Goal: Use online tool/utility: Utilize a website feature to perform a specific function

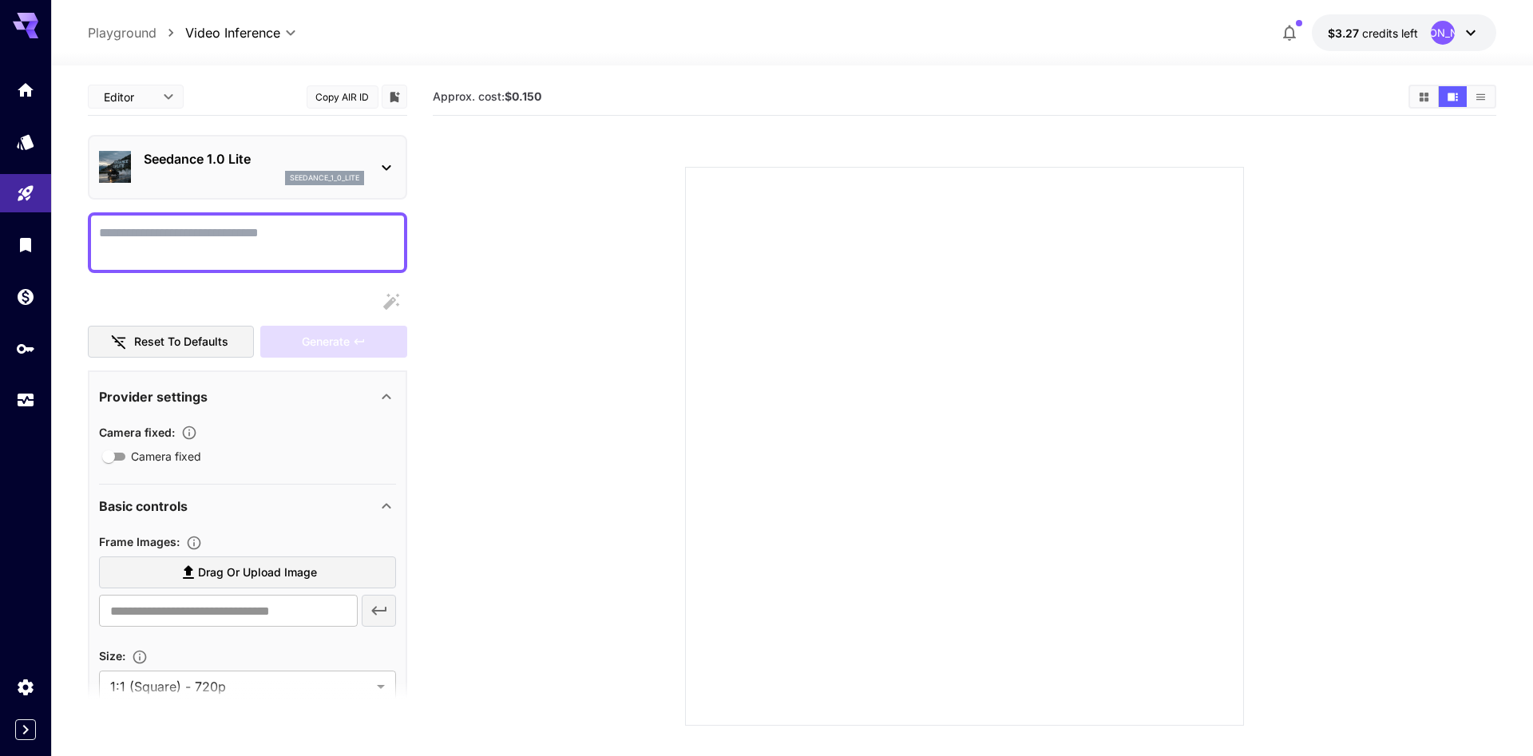
click at [379, 160] on icon at bounding box center [386, 167] width 19 height 19
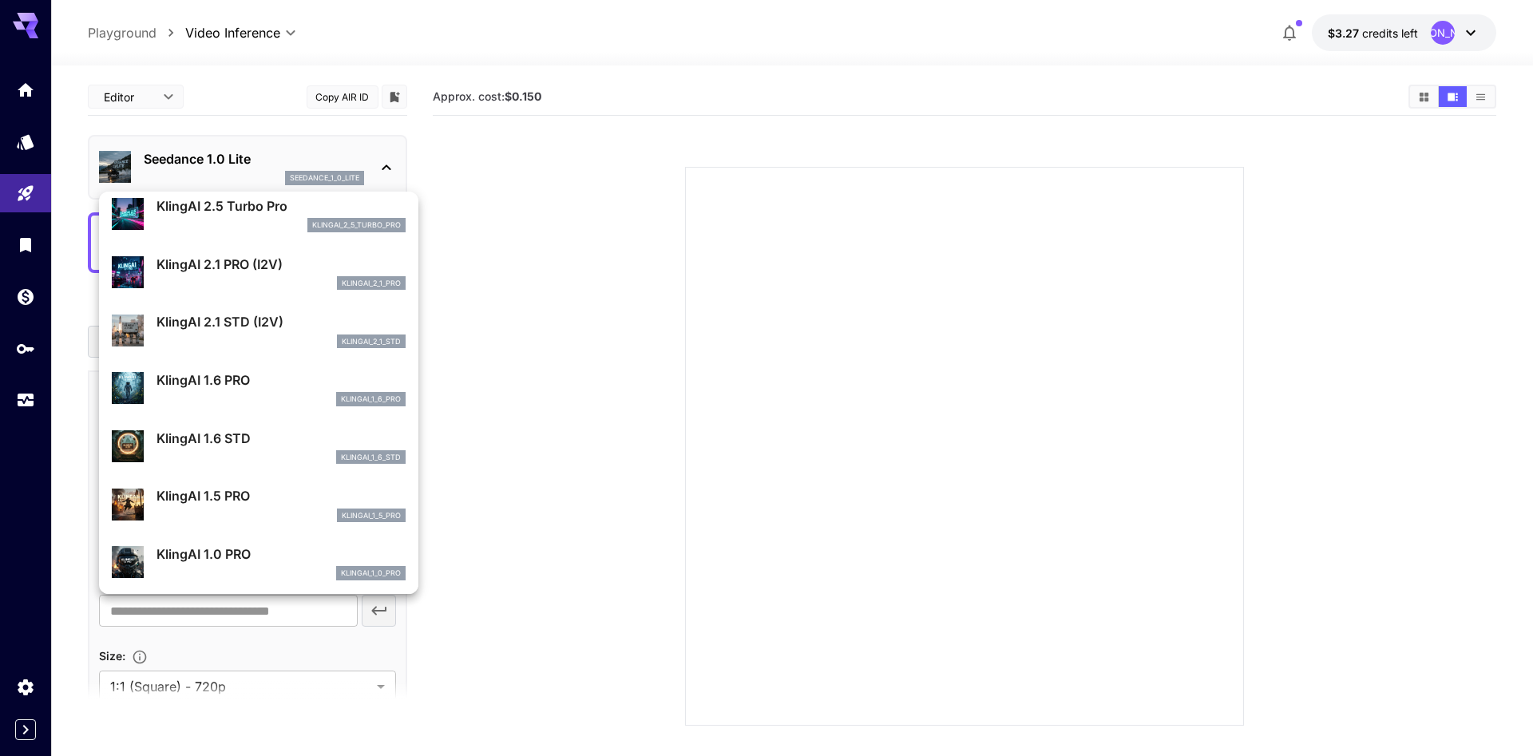
scroll to position [1279, 0]
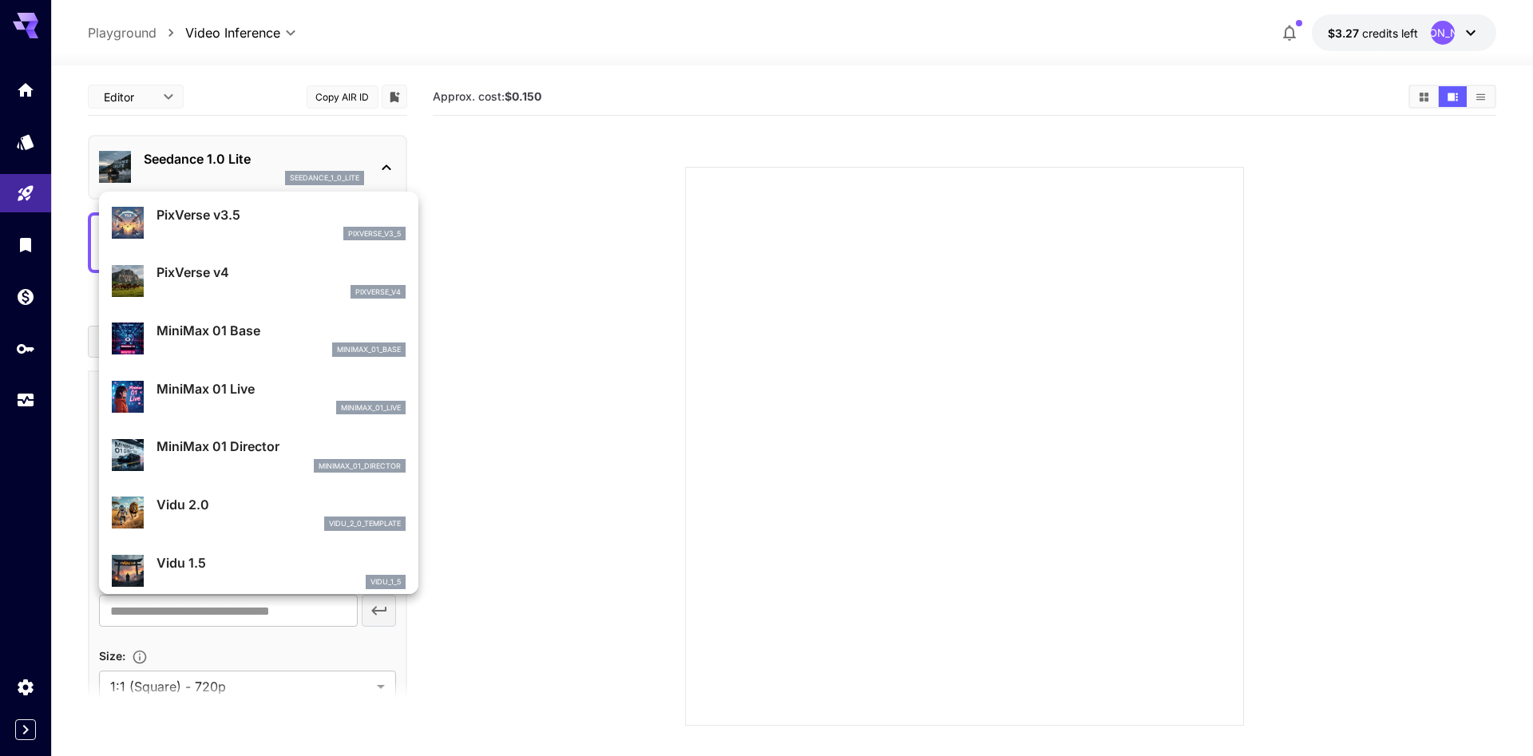
click at [276, 36] on div at bounding box center [766, 378] width 1533 height 756
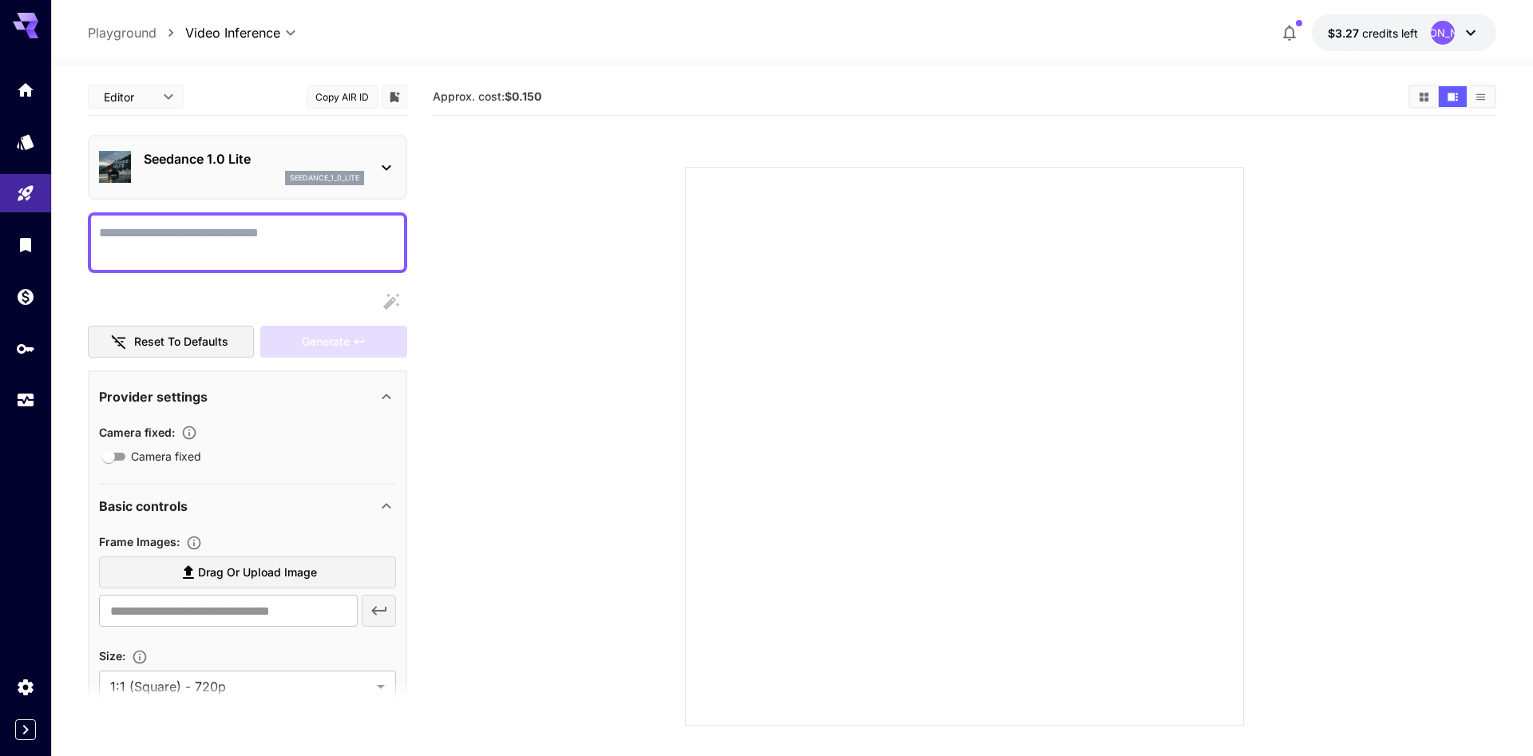
click at [283, 37] on body "**********" at bounding box center [766, 441] width 1533 height 882
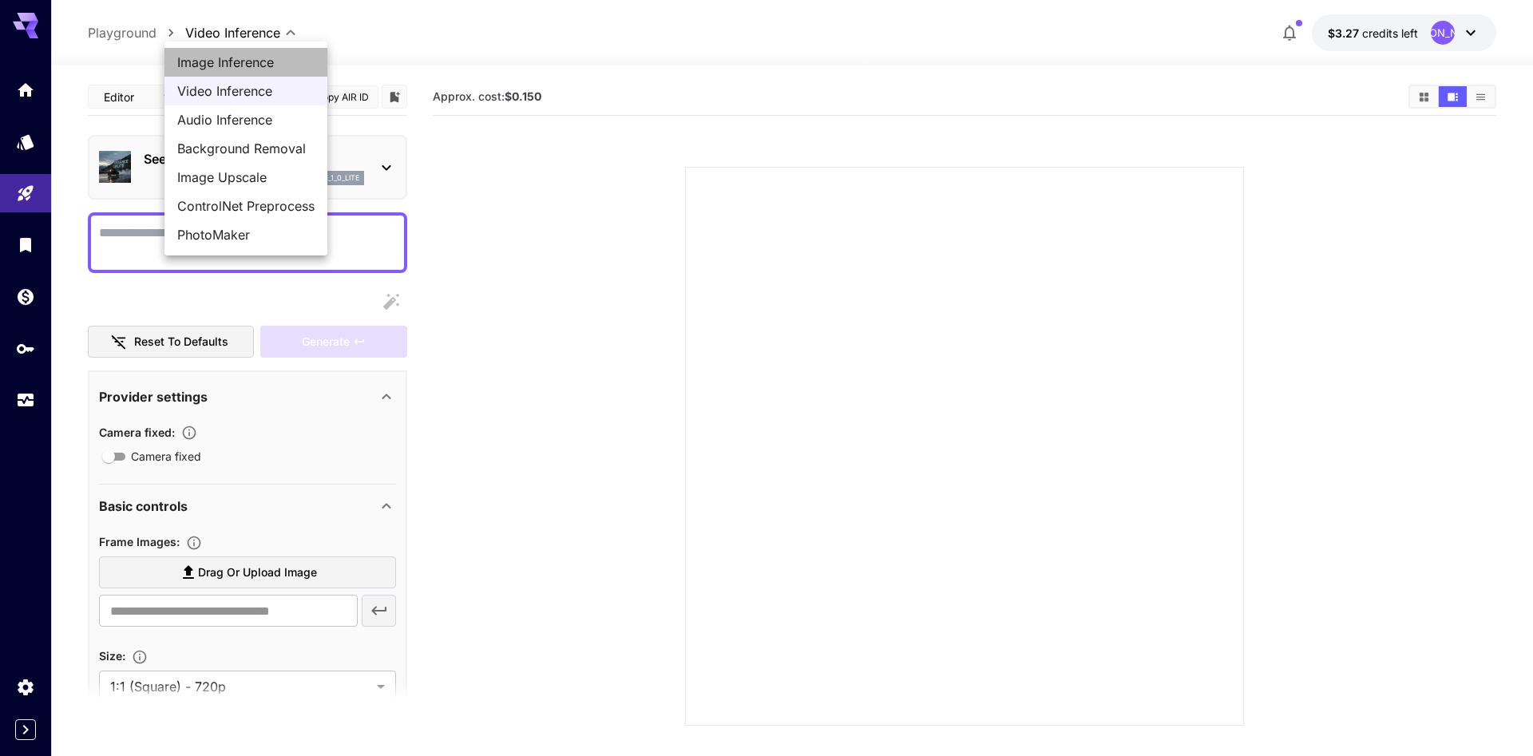
click at [254, 64] on span "Image Inference" at bounding box center [245, 62] width 137 height 19
type input "**********"
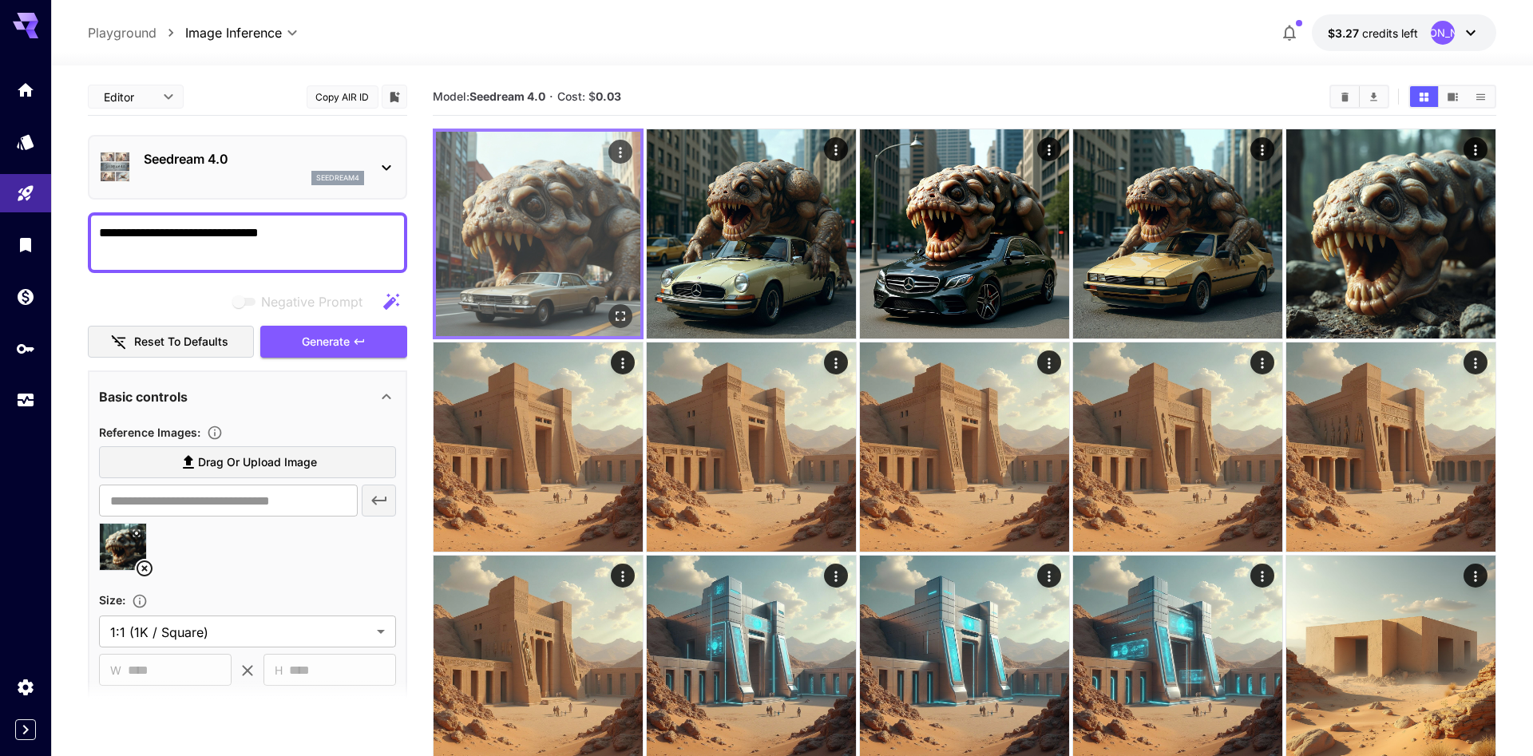
click at [553, 213] on img at bounding box center [538, 234] width 204 height 204
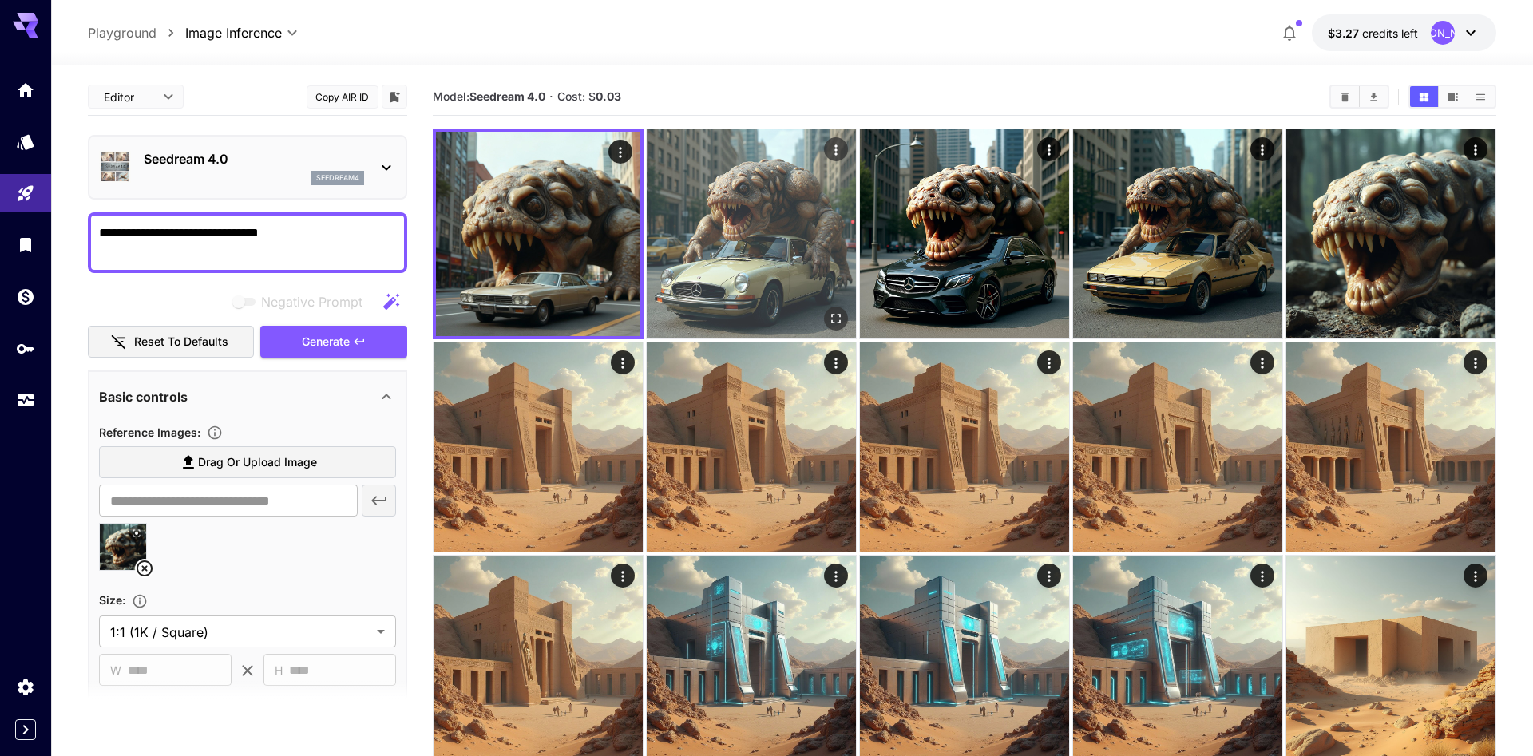
click at [749, 240] on img at bounding box center [751, 233] width 209 height 209
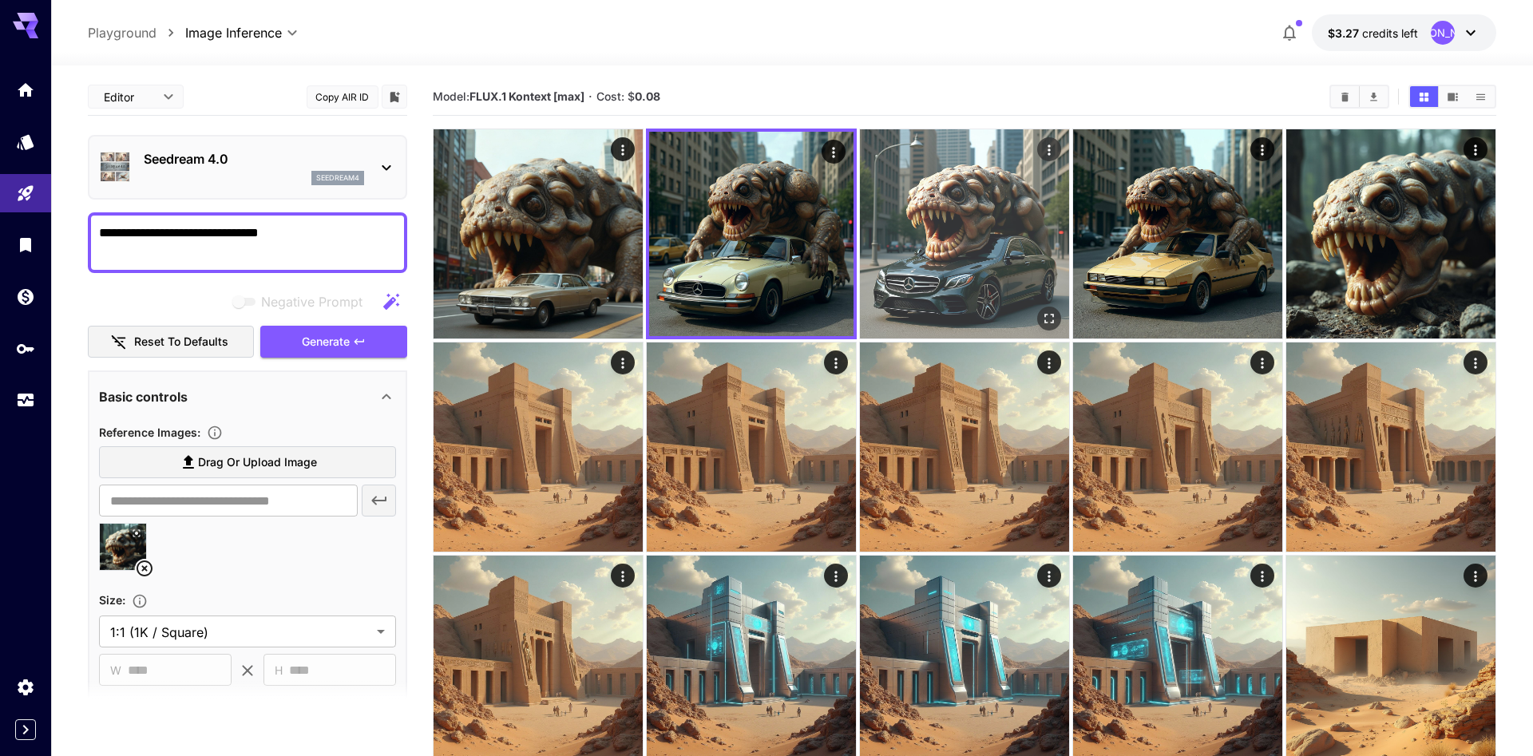
click at [1018, 272] on img at bounding box center [964, 233] width 209 height 209
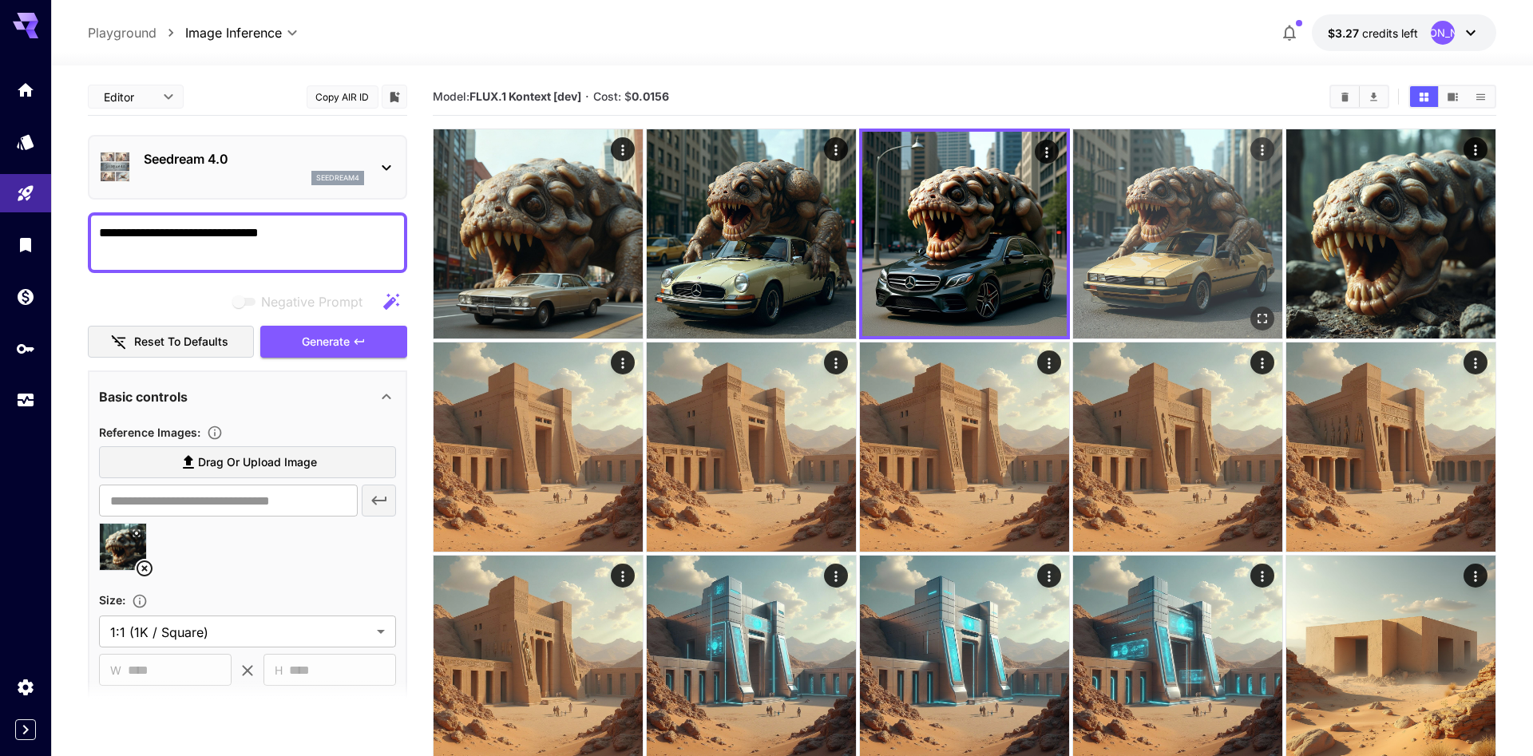
click at [1175, 273] on img at bounding box center [1177, 233] width 209 height 209
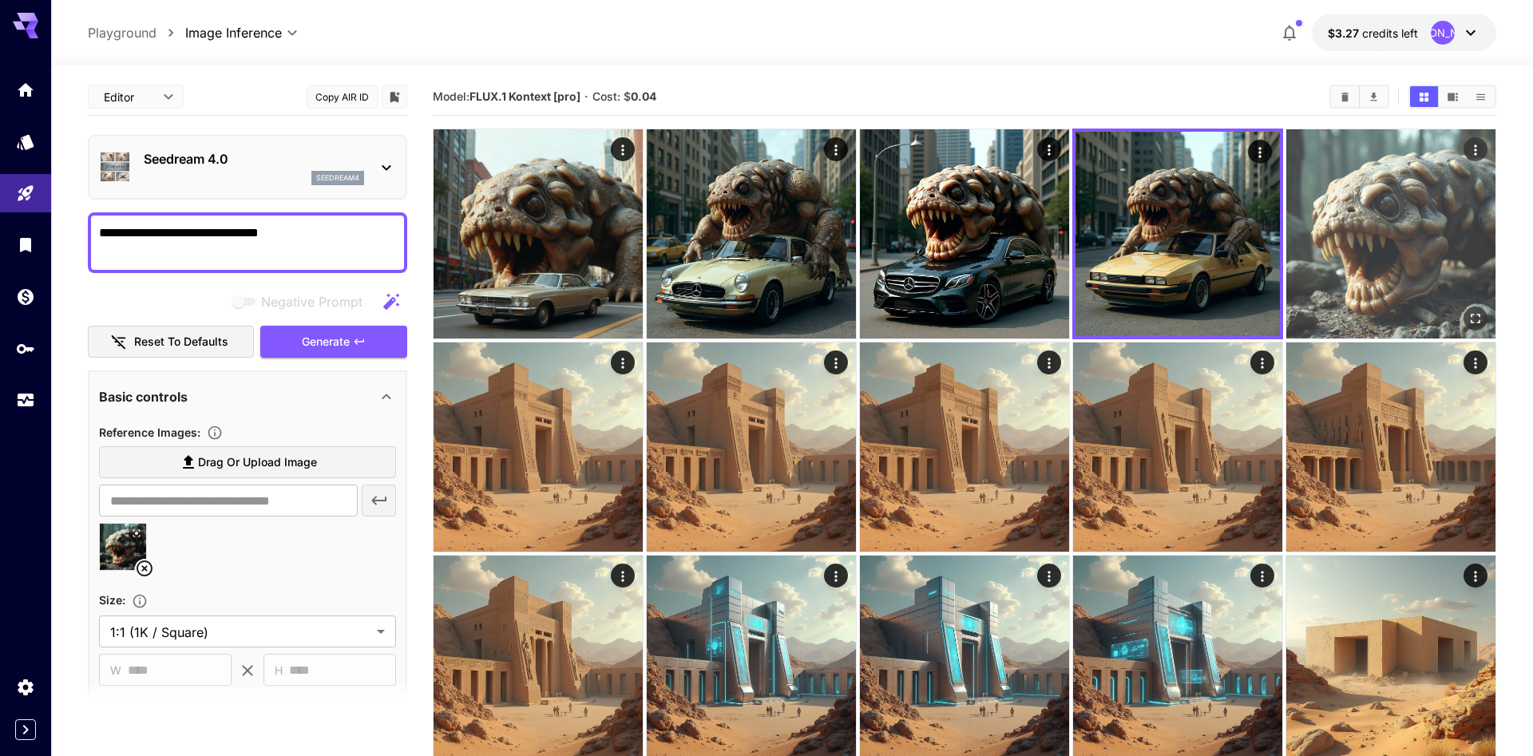
click at [1388, 244] on img at bounding box center [1390, 233] width 209 height 209
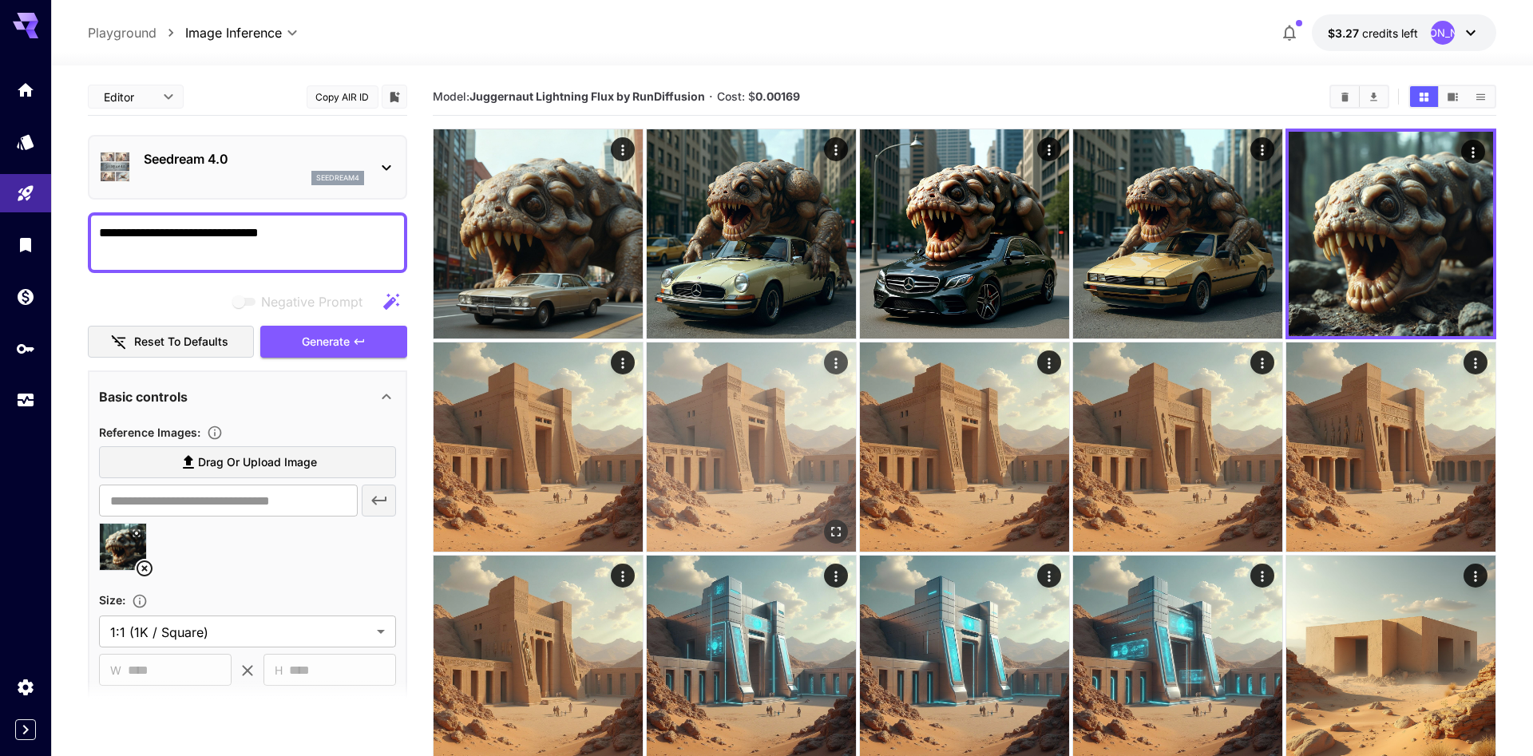
click at [648, 442] on img at bounding box center [751, 447] width 209 height 209
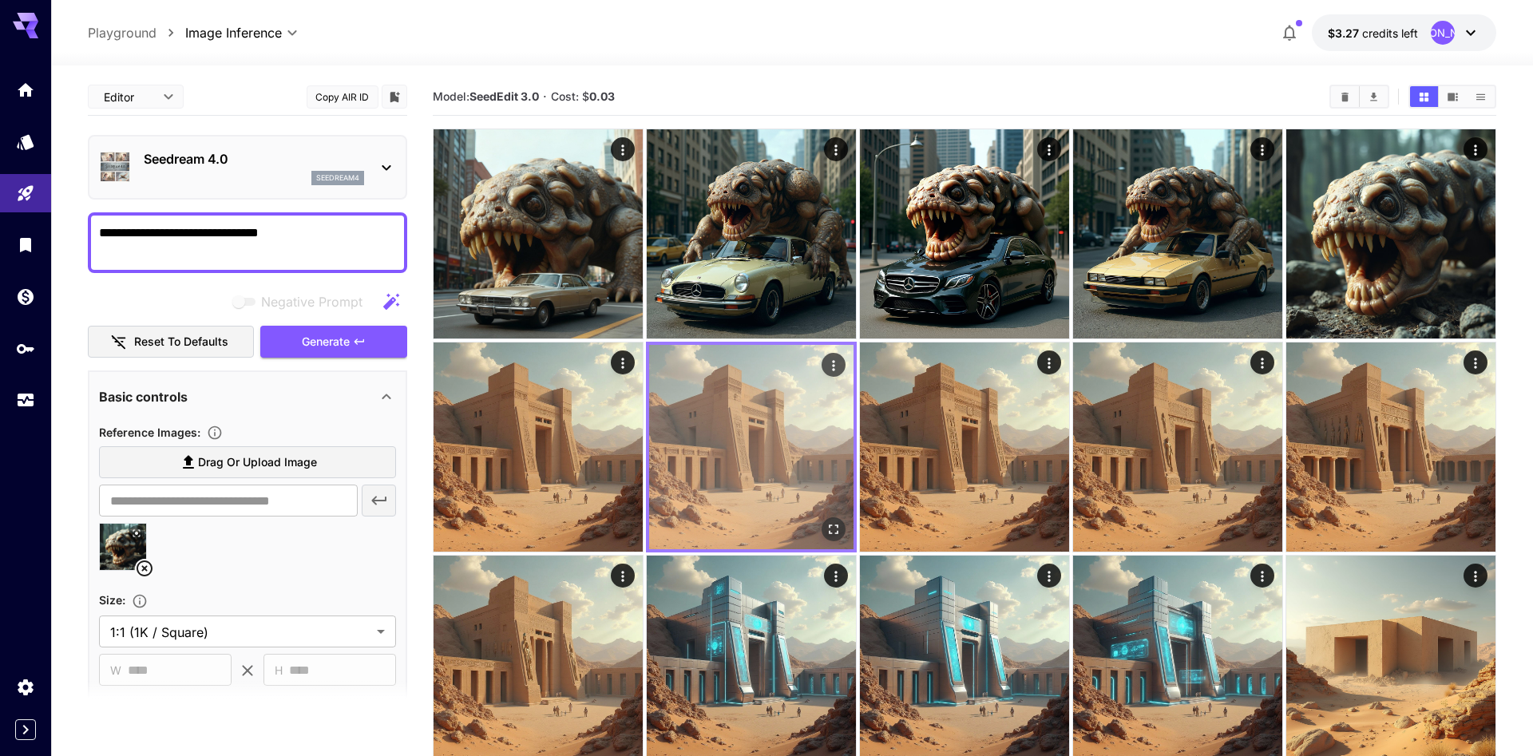
click at [739, 445] on img at bounding box center [751, 447] width 204 height 204
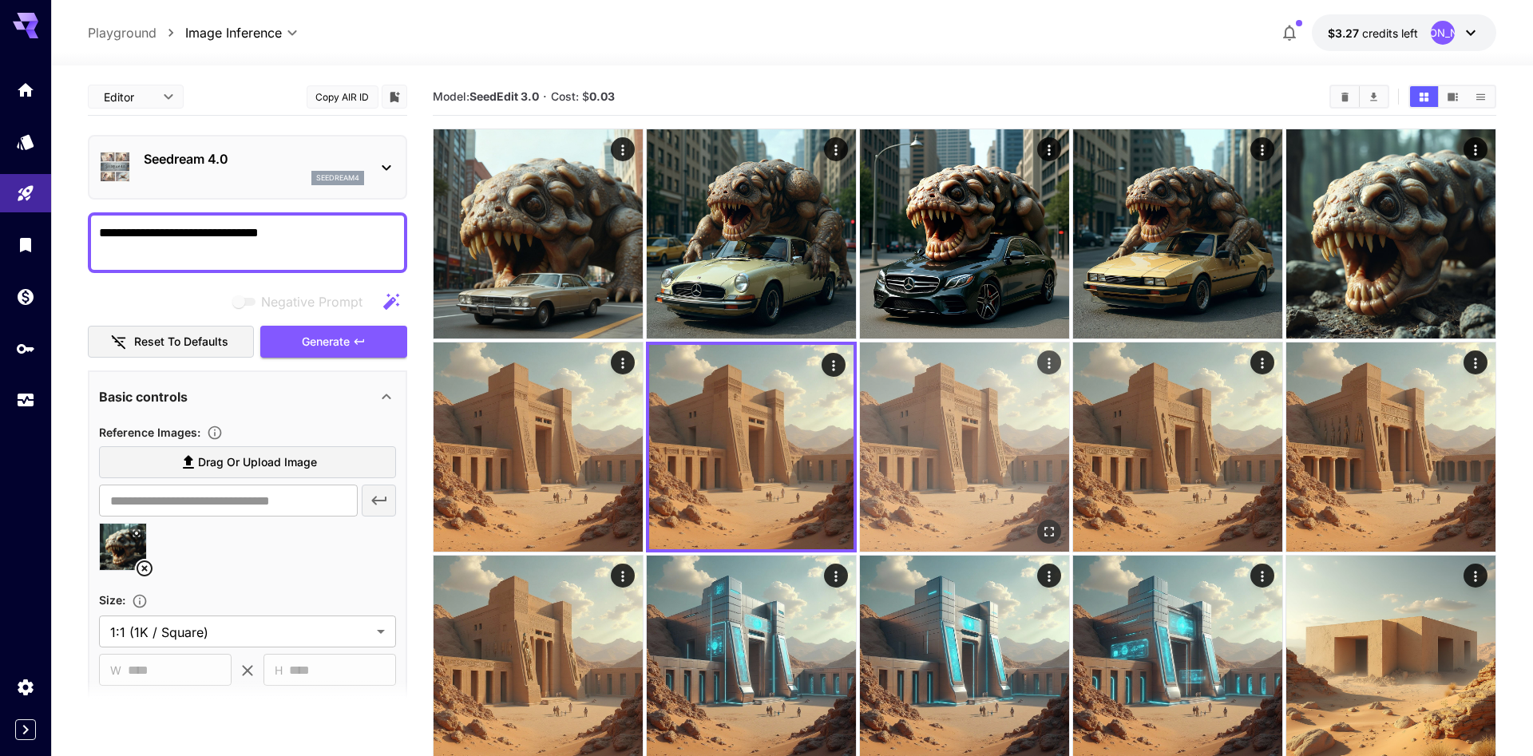
click at [972, 451] on img at bounding box center [964, 447] width 209 height 209
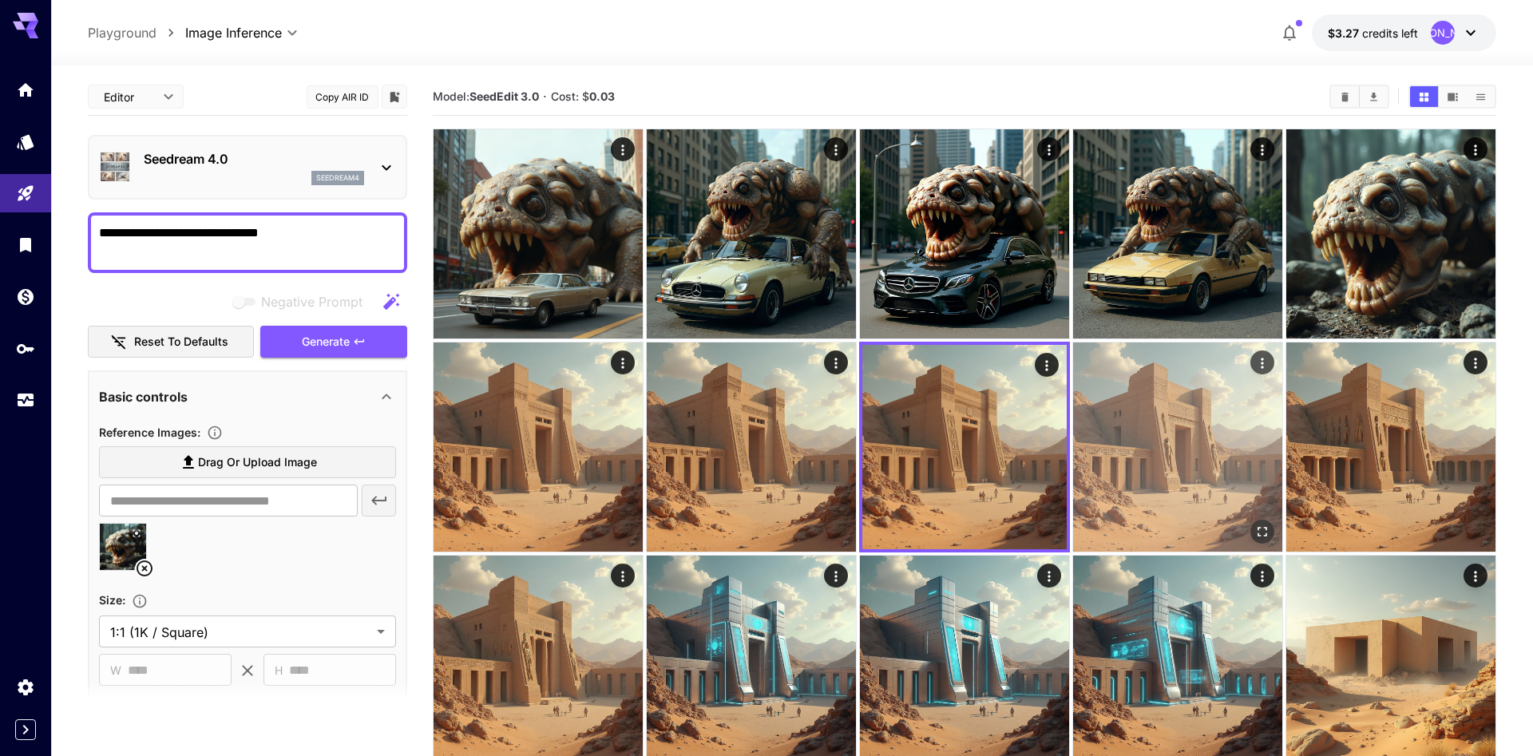
click at [1199, 462] on img at bounding box center [1177, 447] width 209 height 209
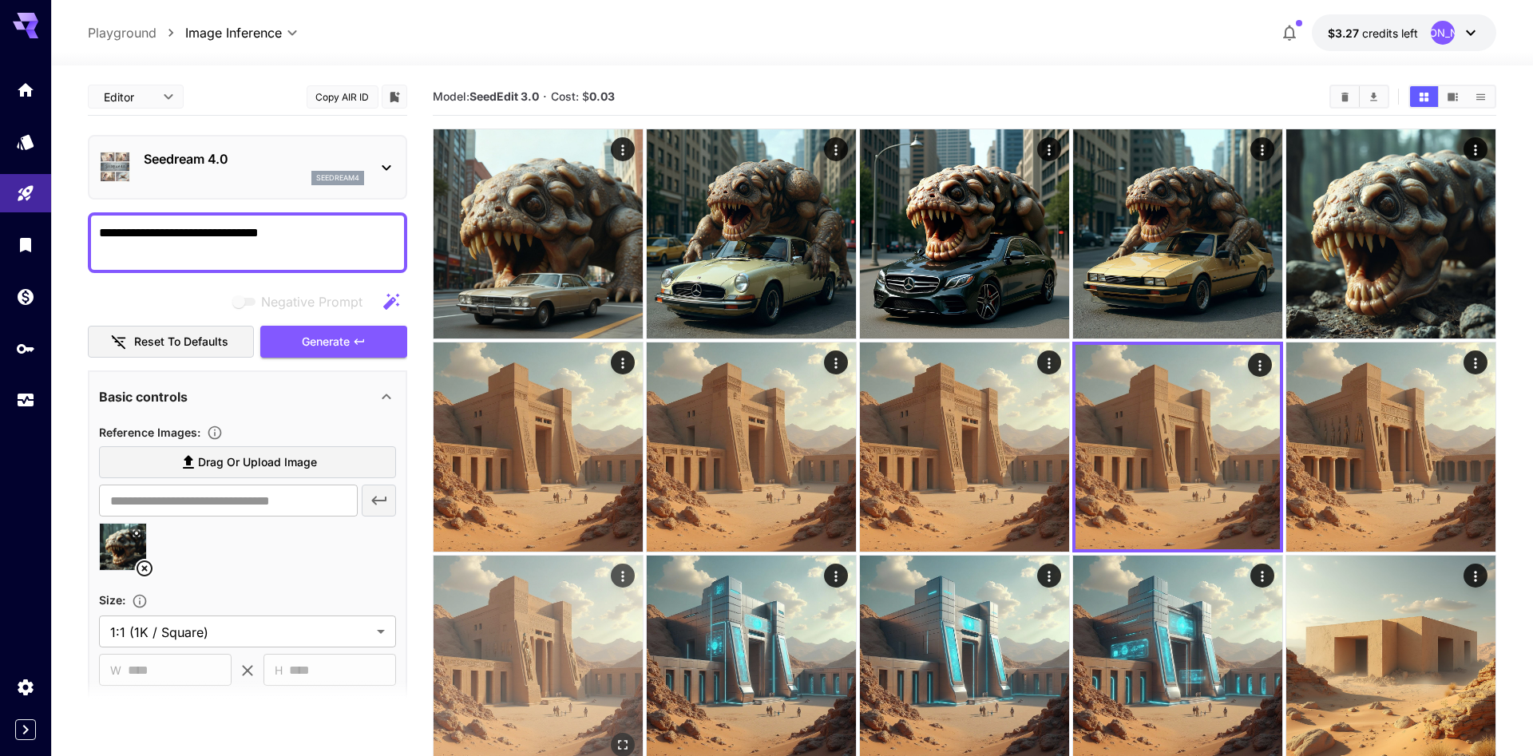
click at [607, 597] on img at bounding box center [538, 660] width 209 height 209
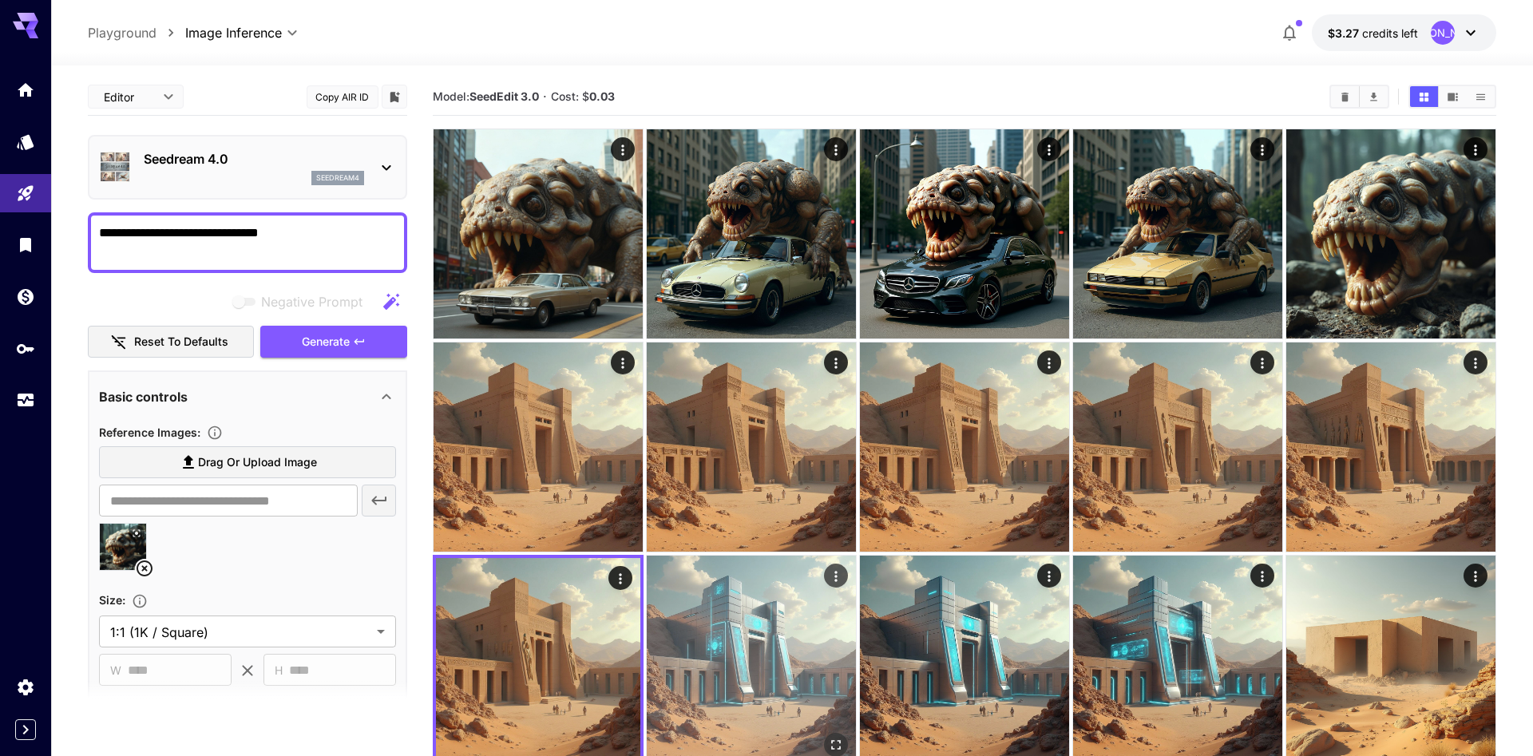
click at [833, 632] on img at bounding box center [751, 660] width 209 height 209
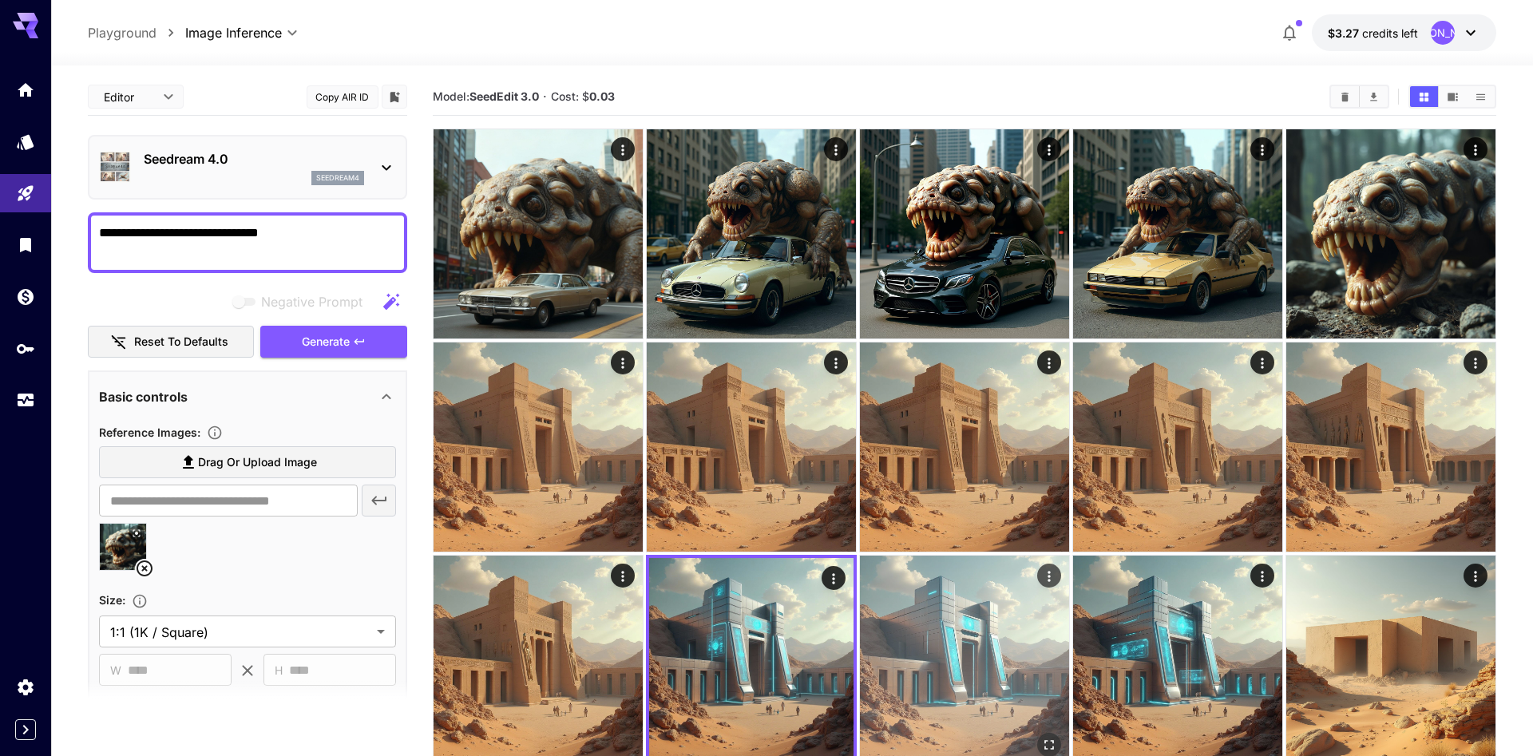
click at [967, 630] on img at bounding box center [964, 660] width 209 height 209
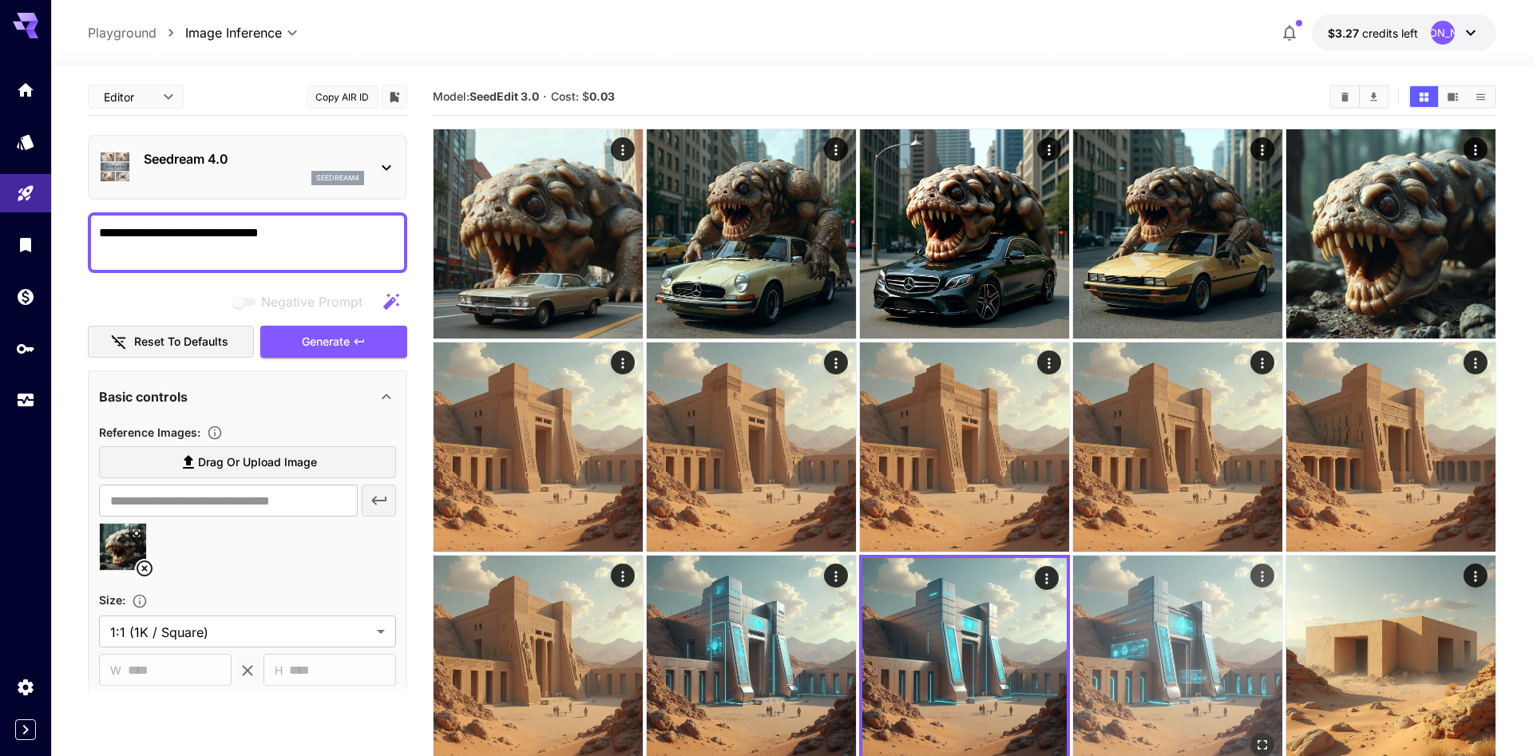
click at [1190, 616] on img at bounding box center [1177, 660] width 209 height 209
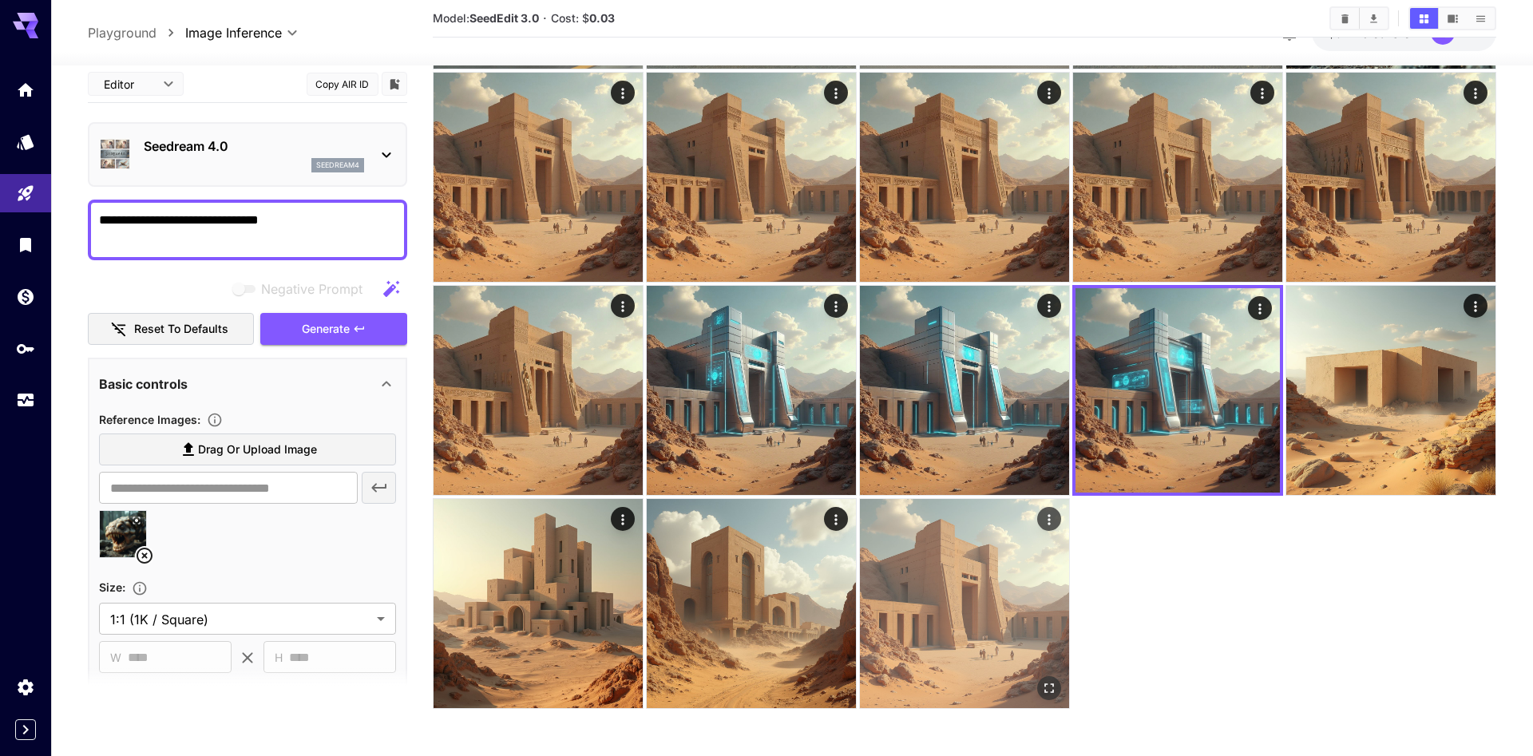
click at [984, 611] on img at bounding box center [964, 603] width 209 height 209
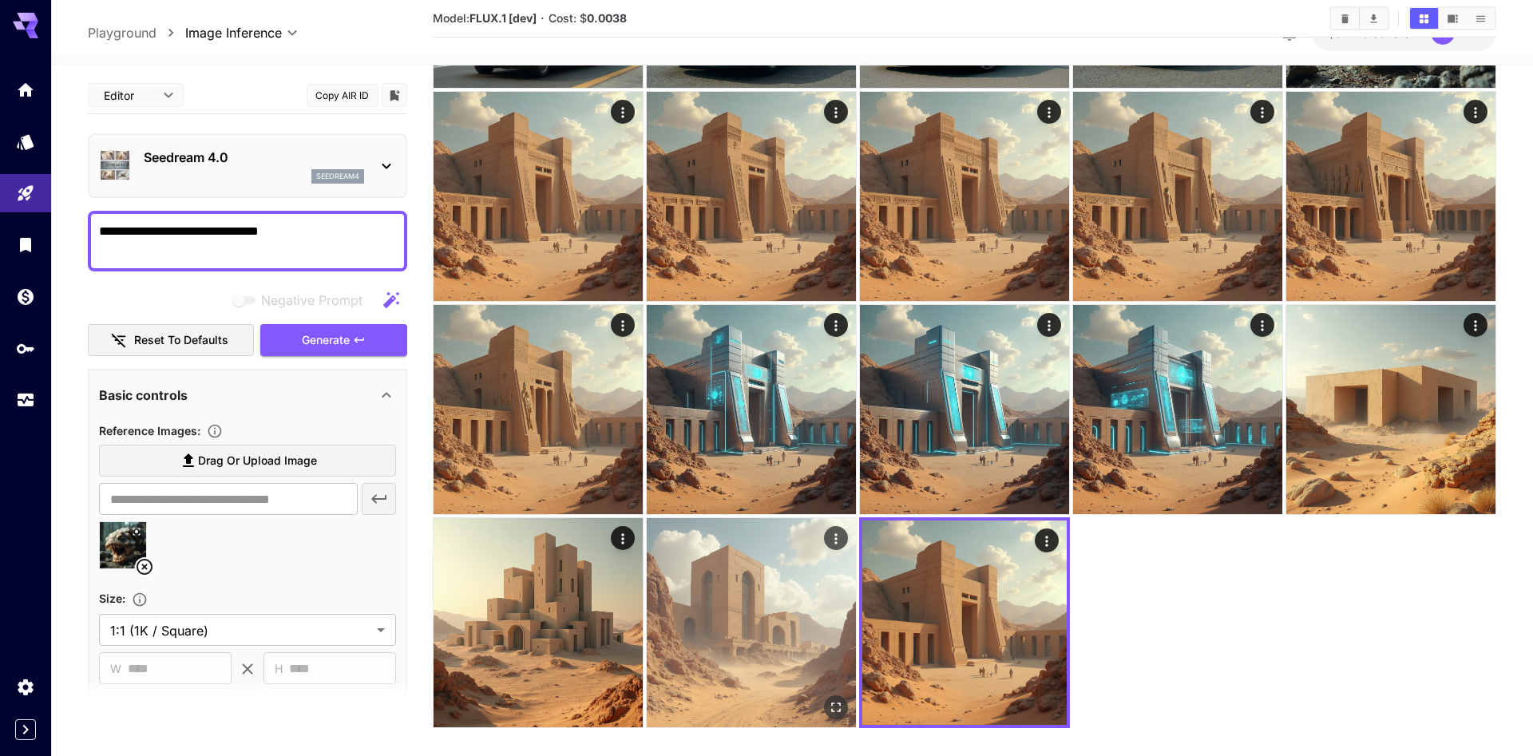
scroll to position [270, 0]
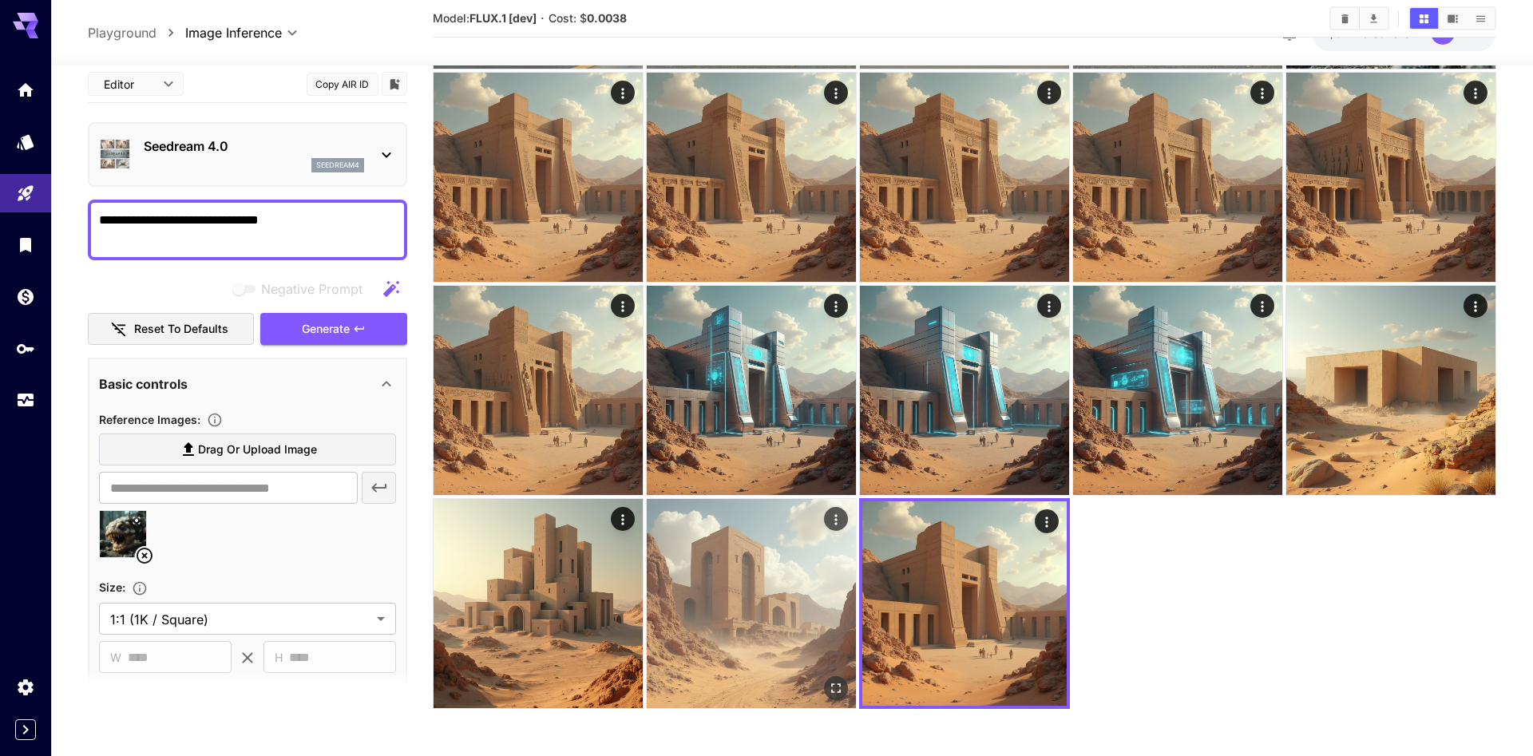
click at [787, 600] on img at bounding box center [751, 603] width 209 height 209
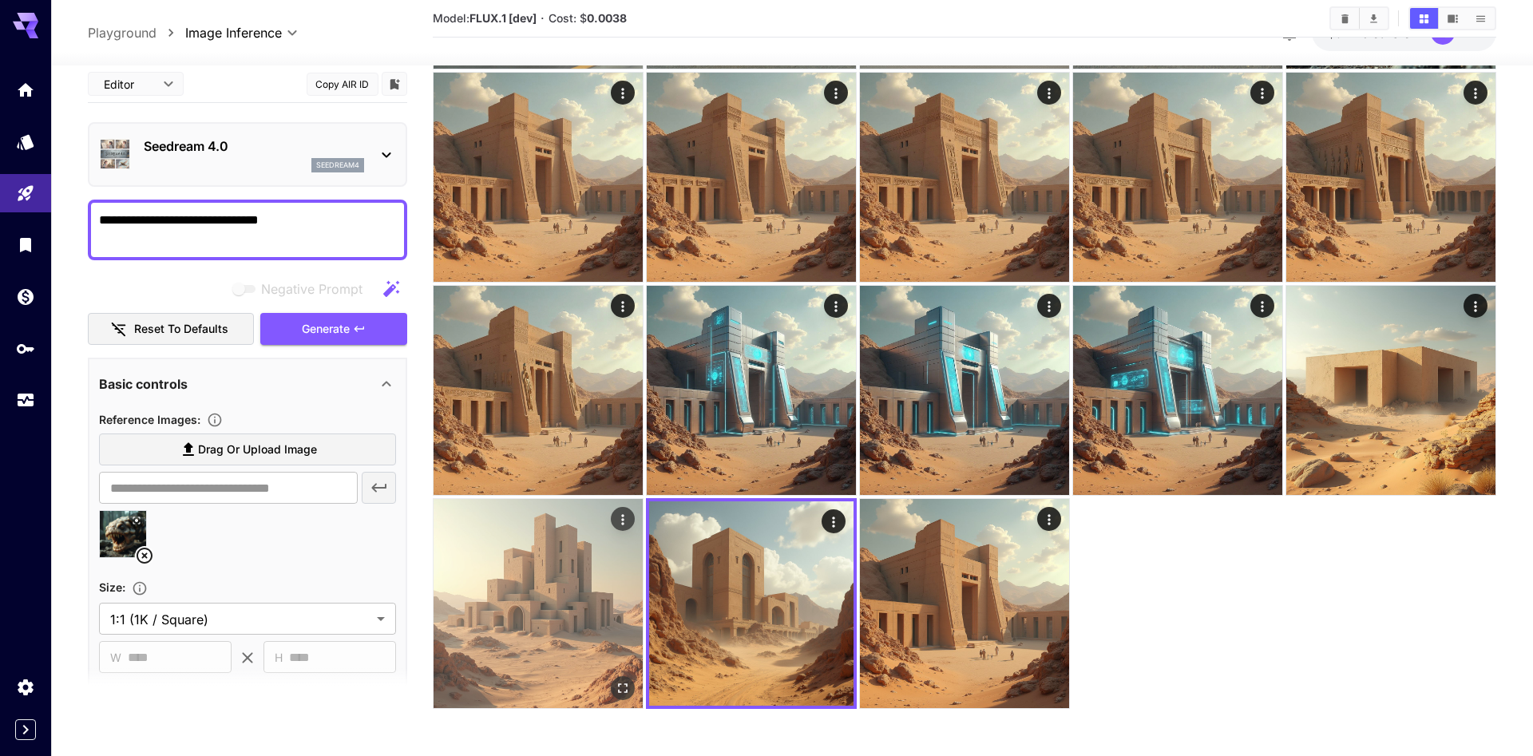
click at [574, 614] on img at bounding box center [538, 603] width 209 height 209
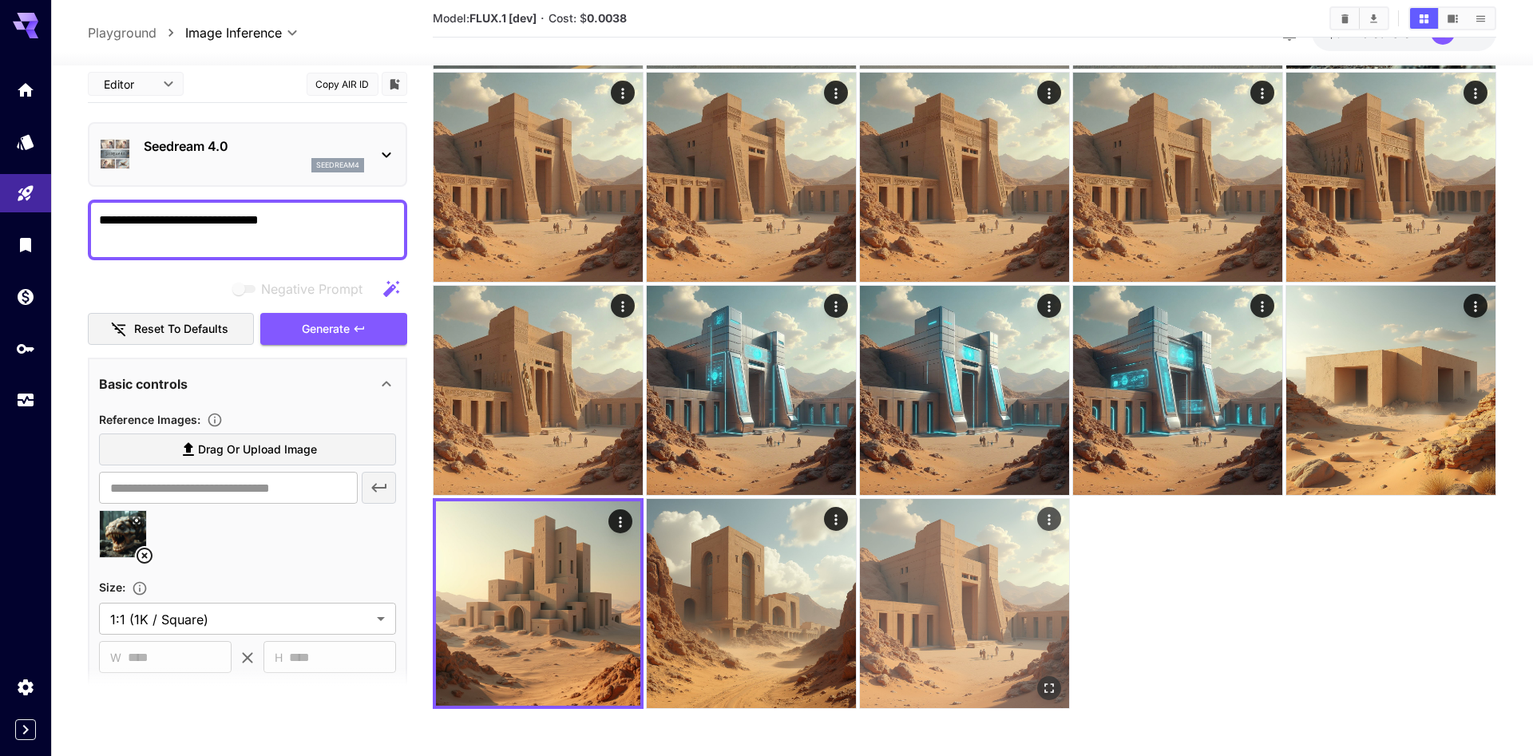
click at [931, 615] on img at bounding box center [964, 603] width 209 height 209
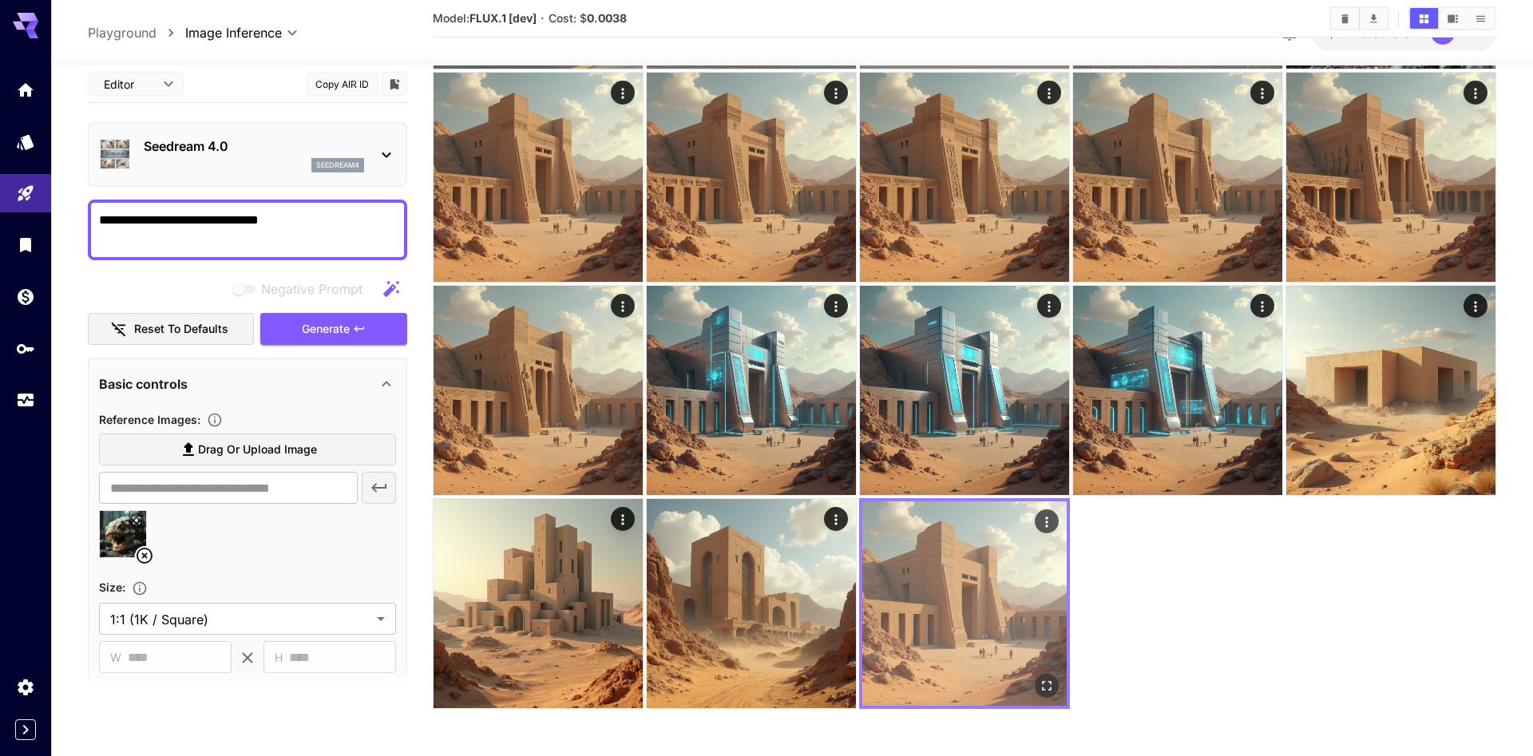
scroll to position [0, 0]
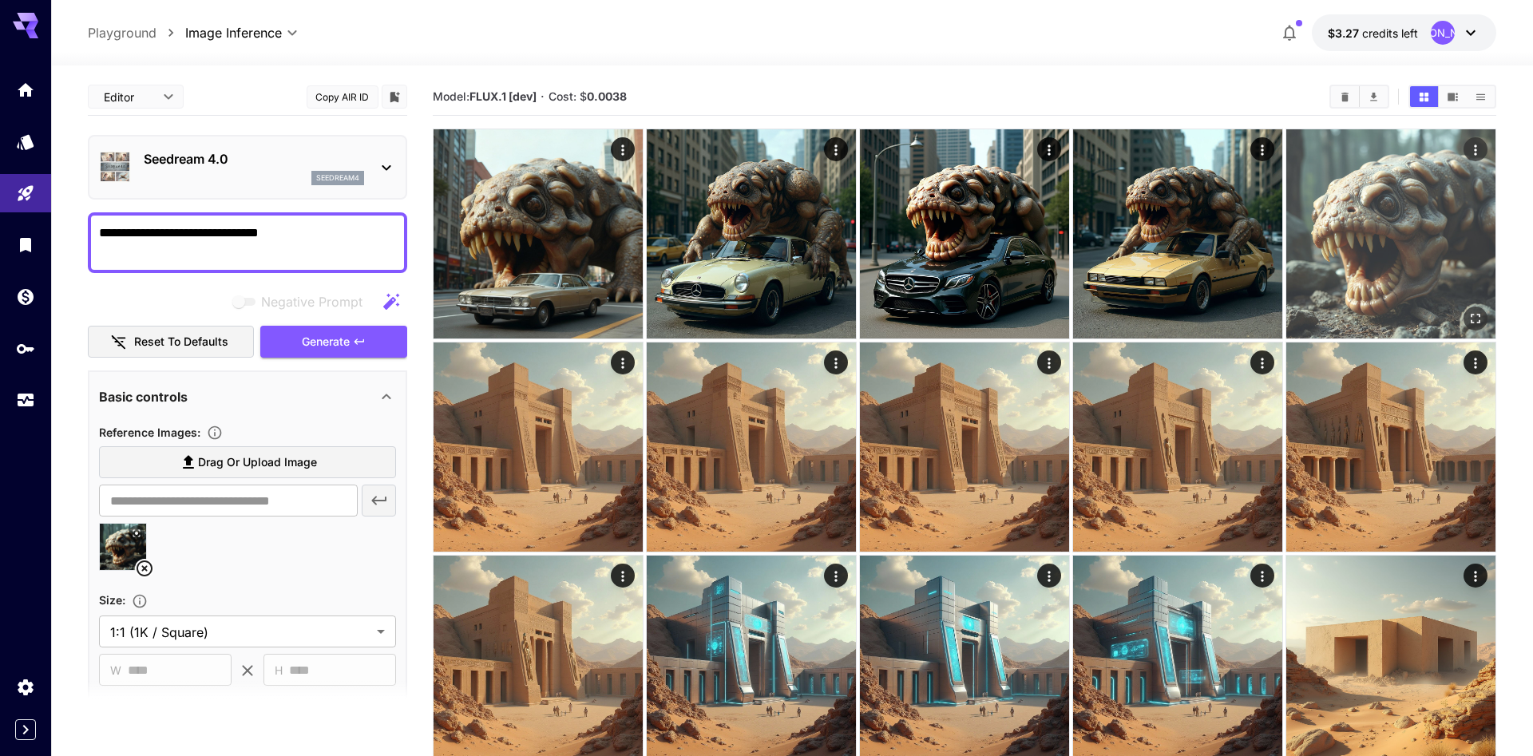
click at [1399, 281] on img at bounding box center [1390, 233] width 209 height 209
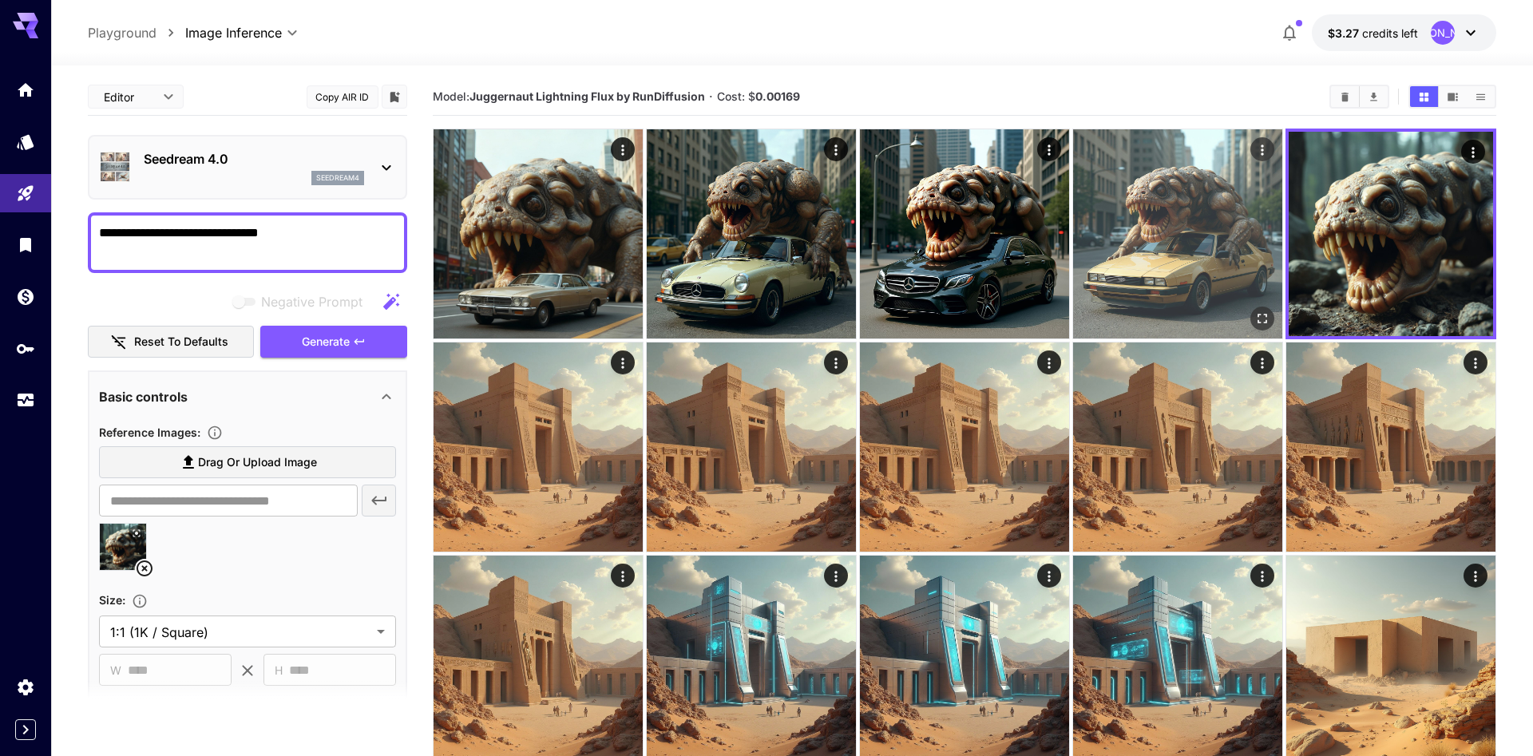
click at [1147, 234] on img at bounding box center [1177, 233] width 209 height 209
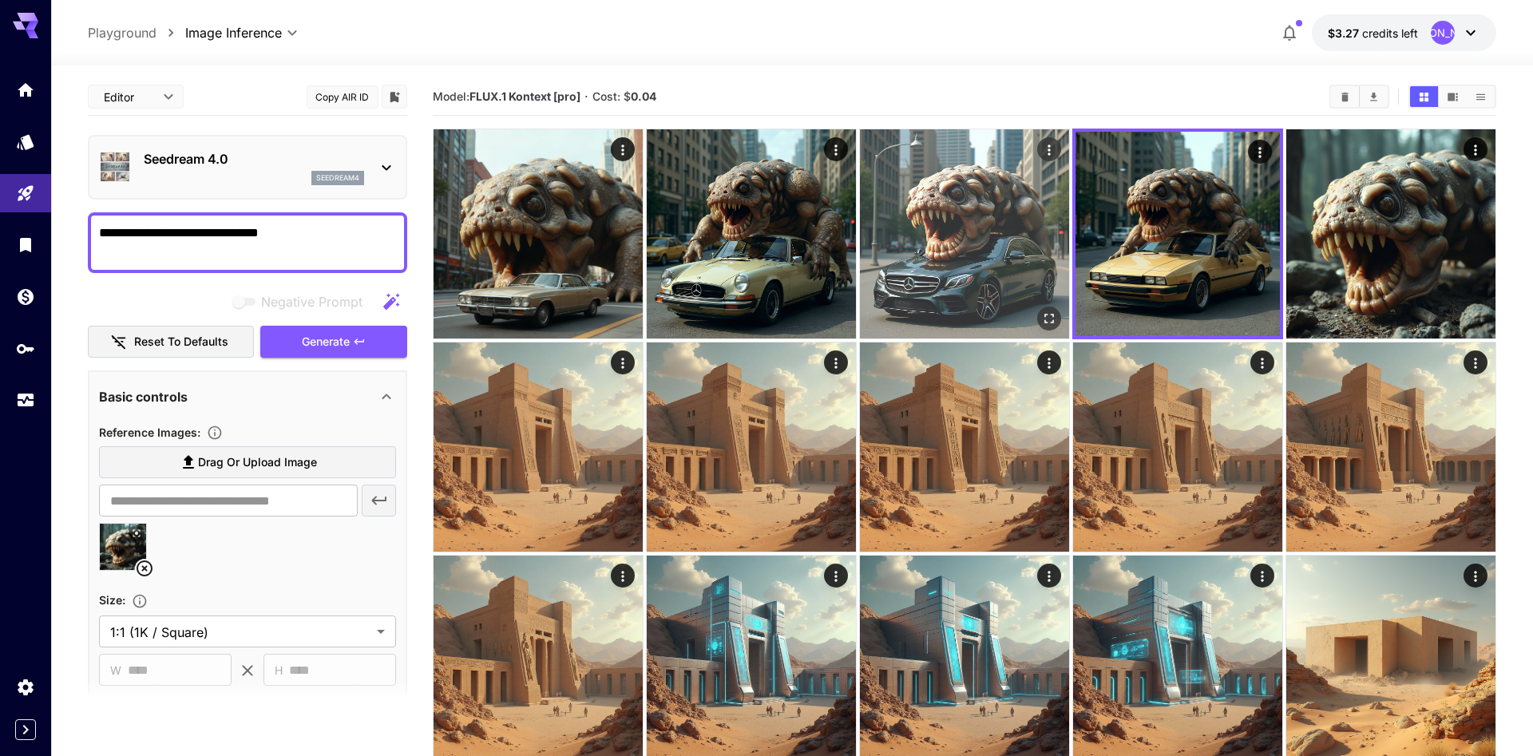
click at [1037, 240] on img at bounding box center [964, 233] width 209 height 209
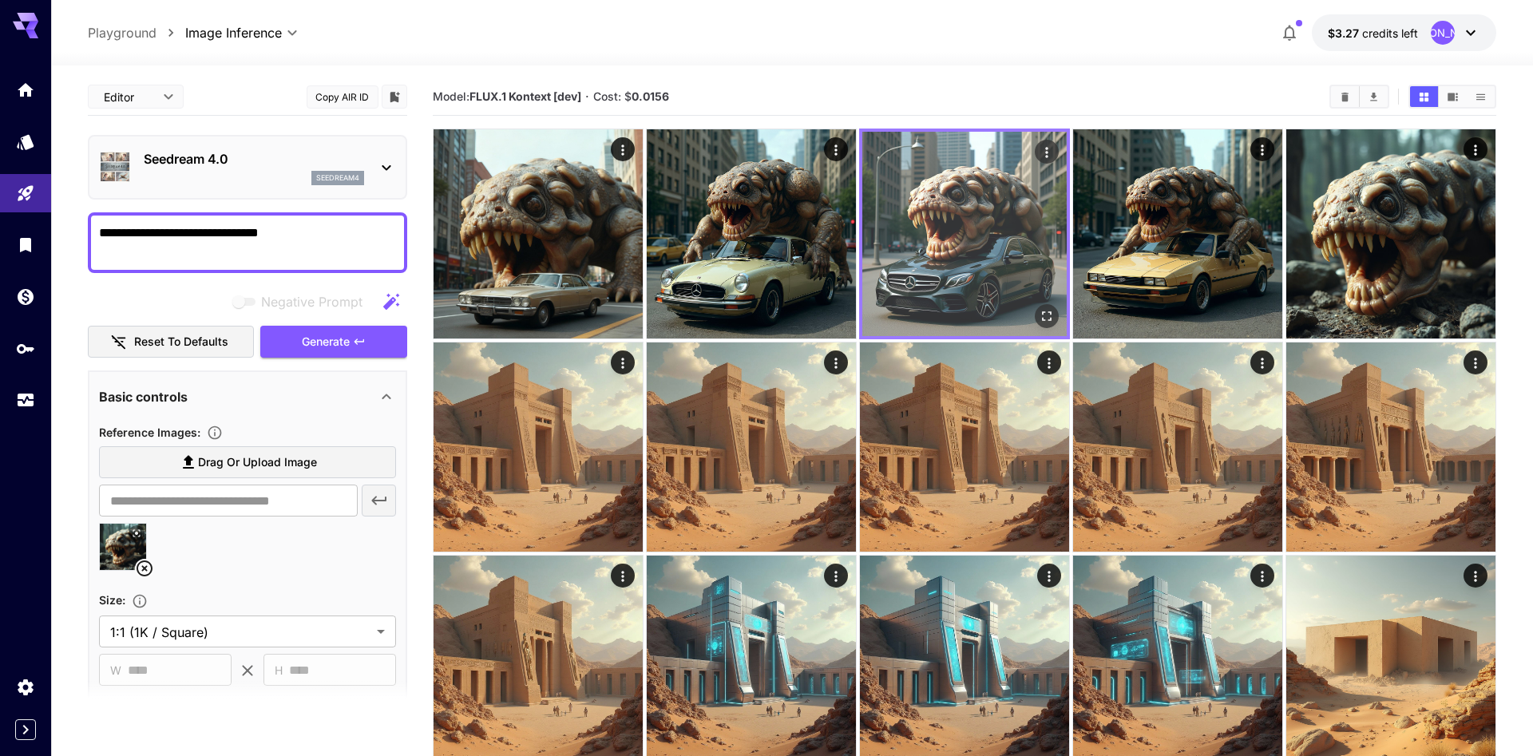
click at [866, 245] on img at bounding box center [964, 234] width 204 height 204
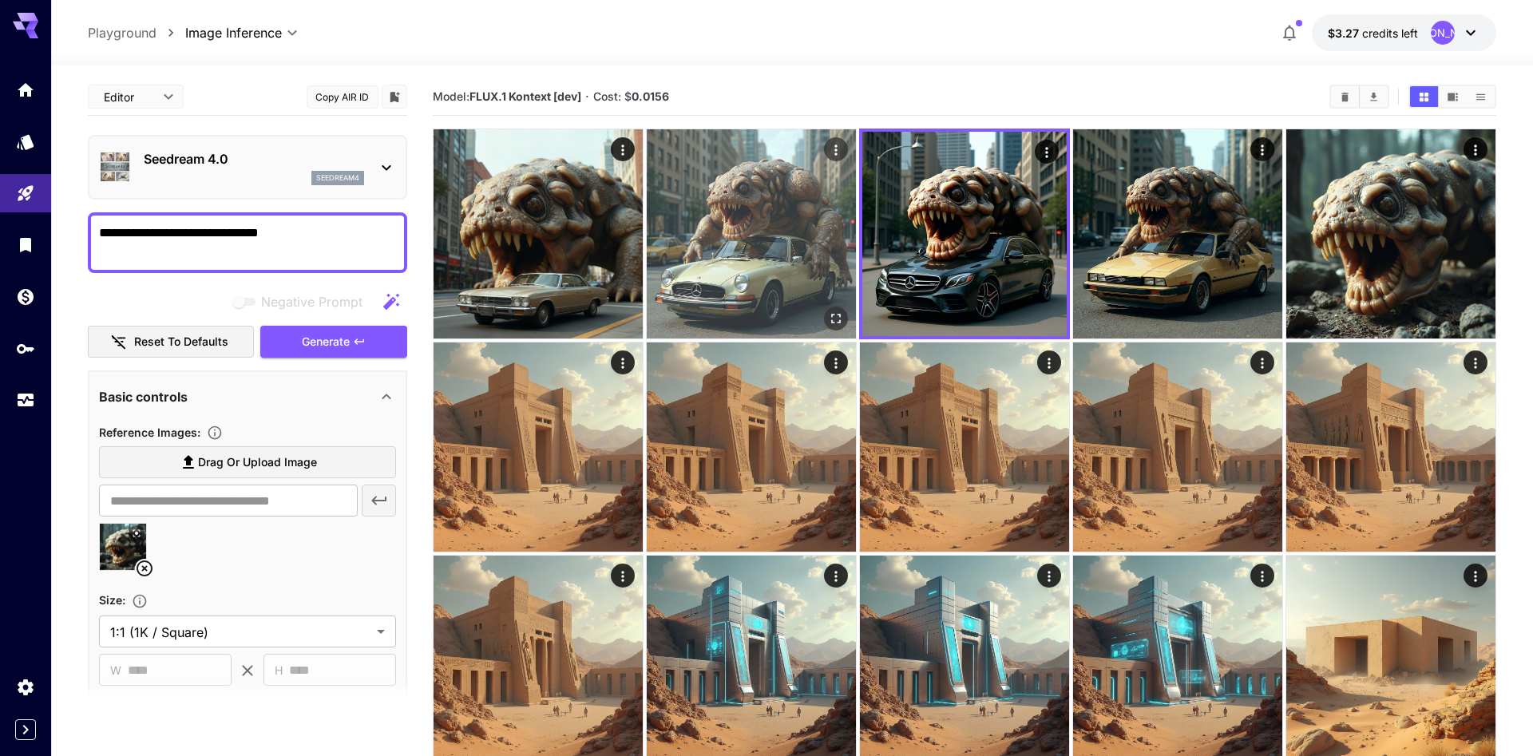
click at [772, 245] on img at bounding box center [751, 233] width 209 height 209
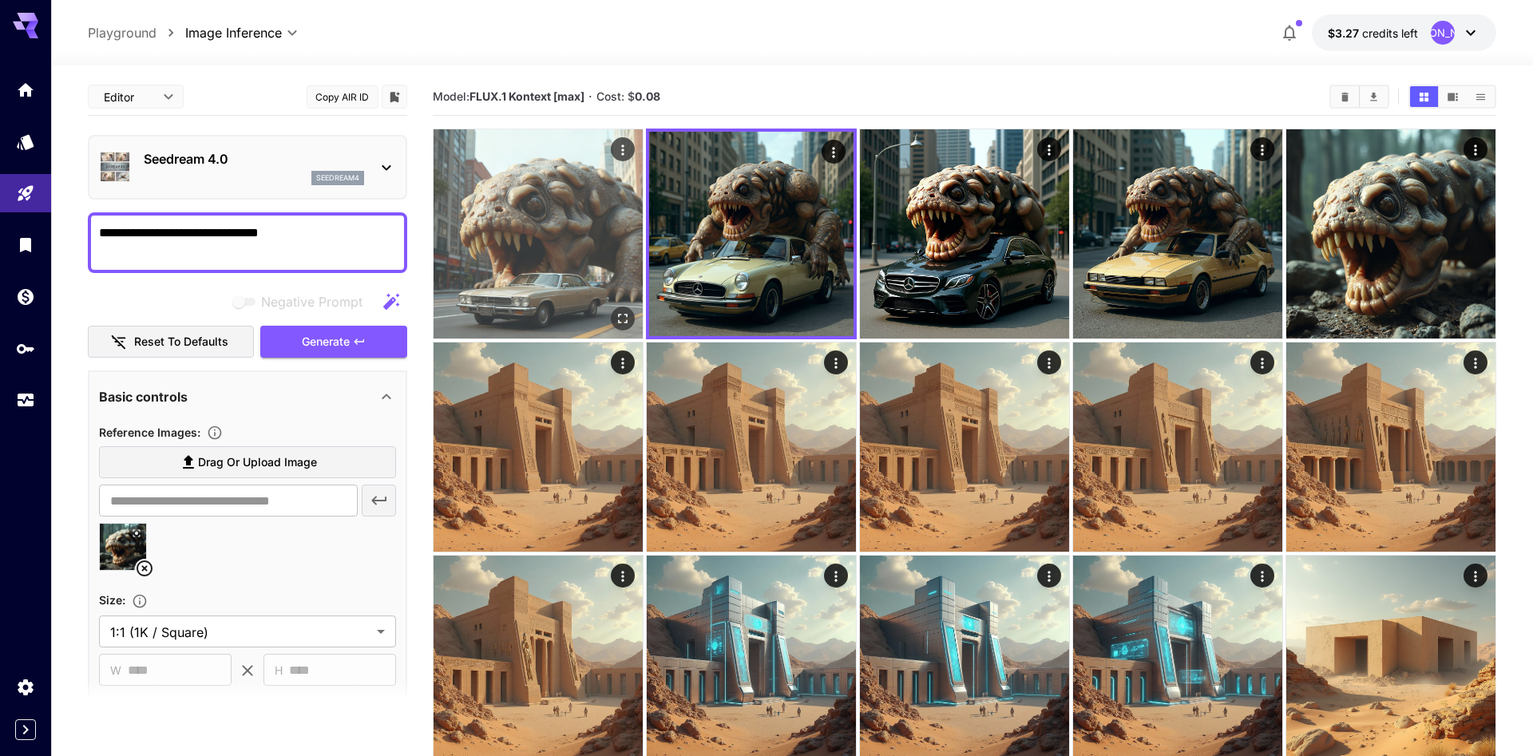
click at [585, 237] on img at bounding box center [538, 233] width 209 height 209
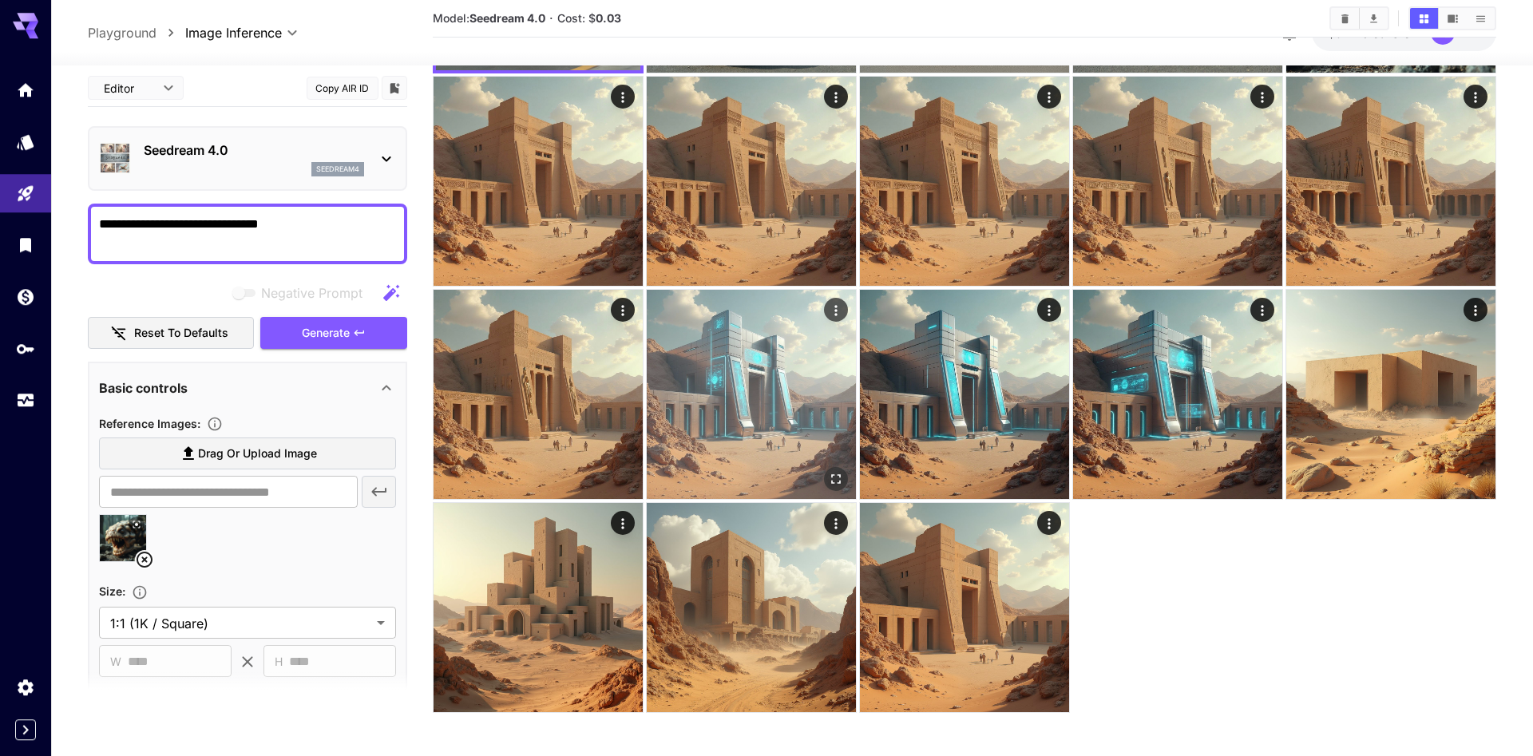
scroll to position [270, 0]
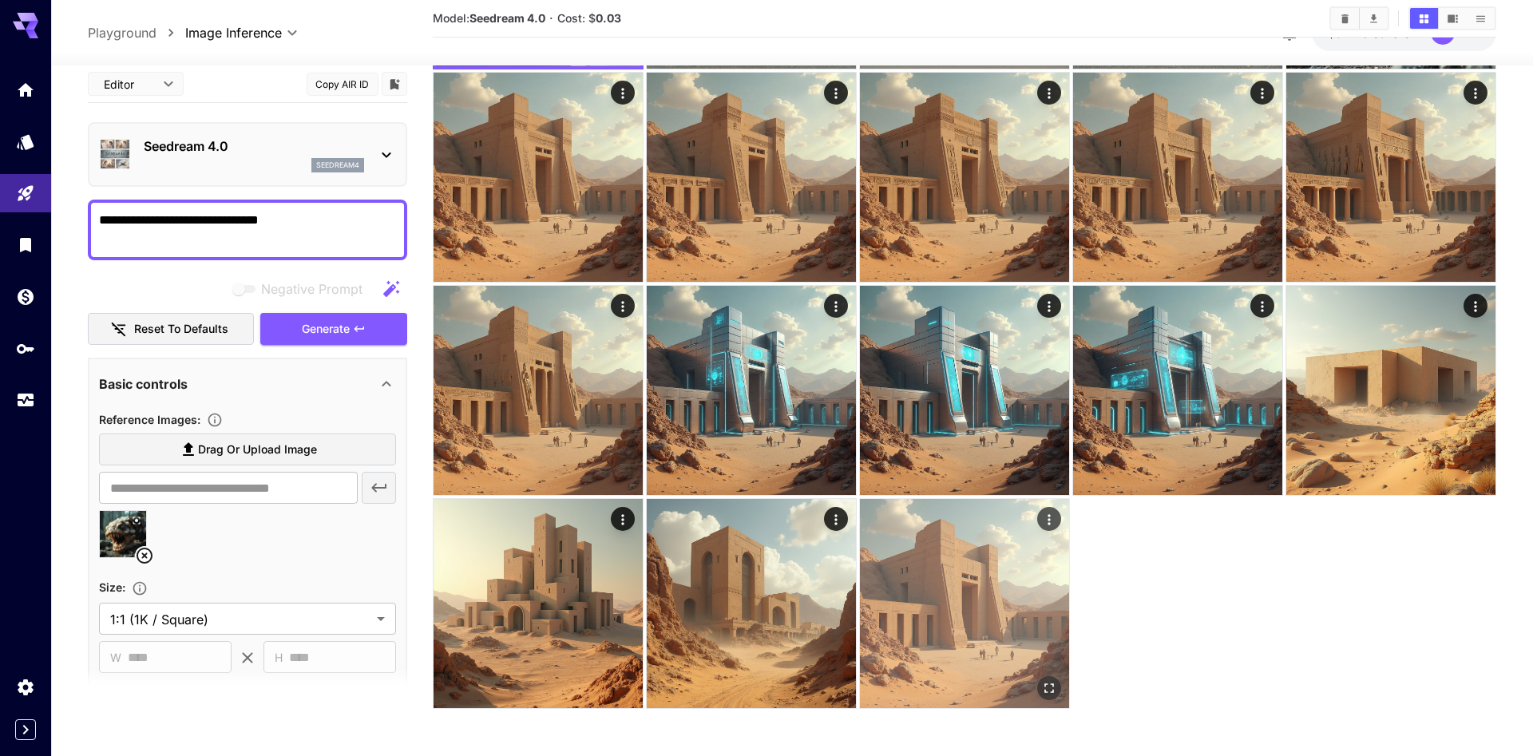
click at [906, 538] on img at bounding box center [964, 603] width 209 height 209
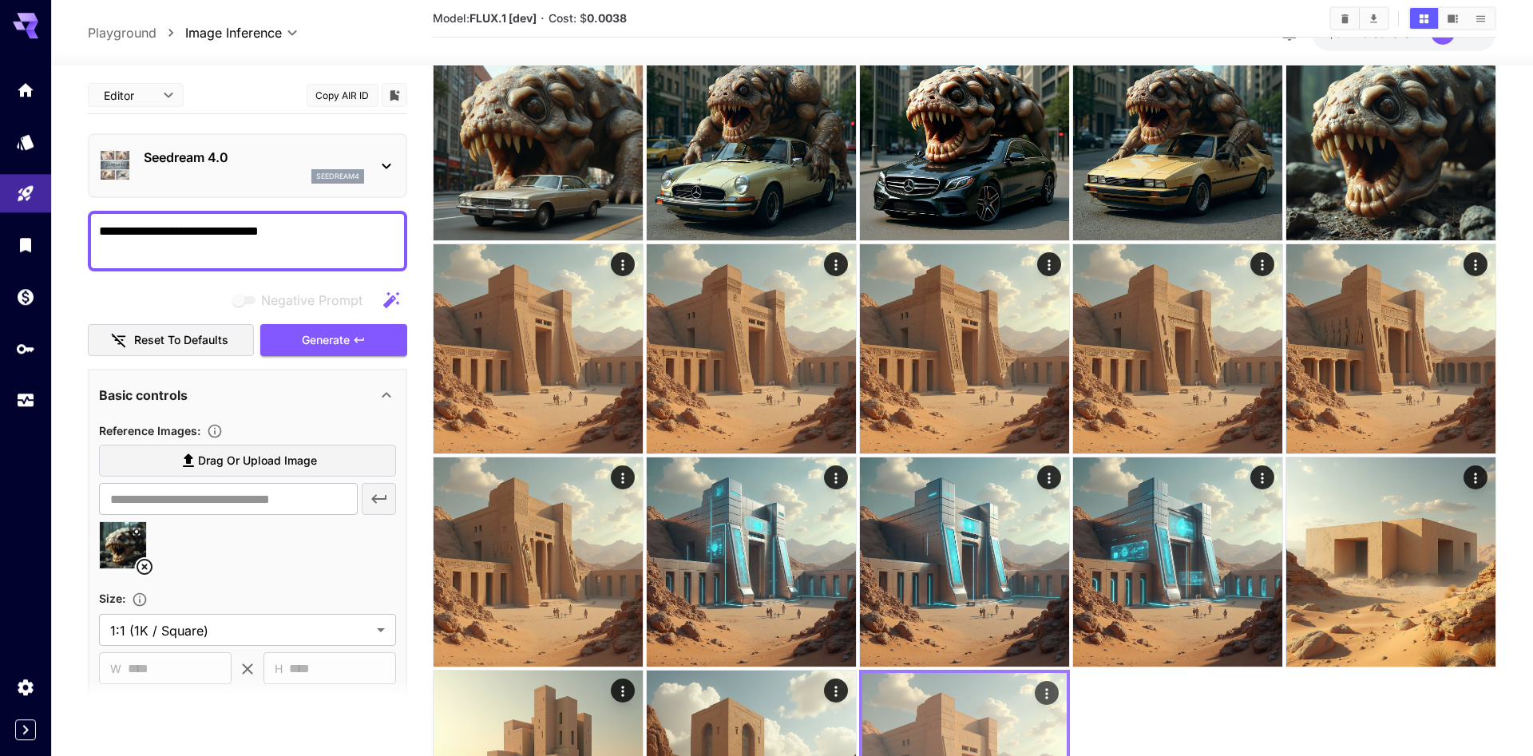
scroll to position [0, 0]
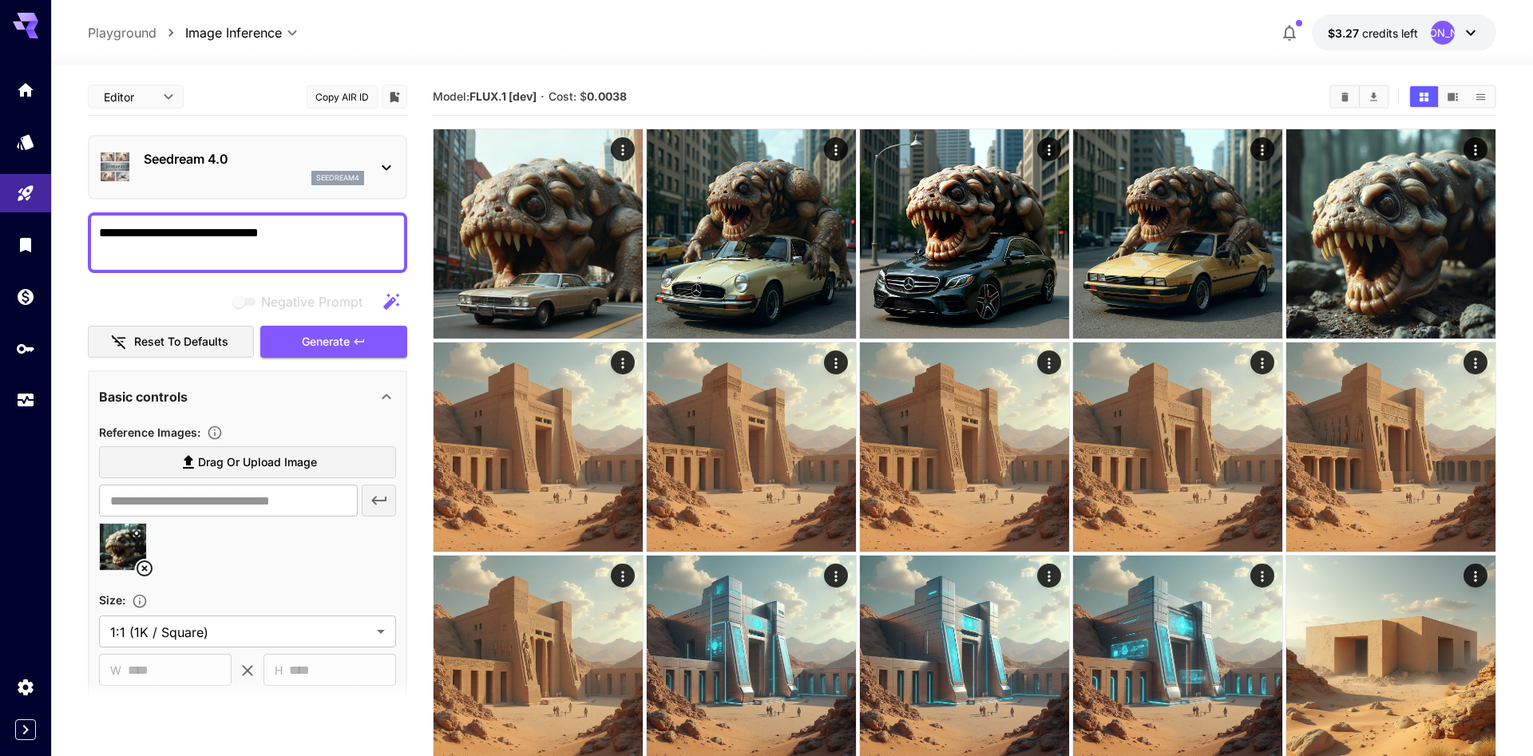
click at [373, 160] on div "Seedream 4.0 seedream4" at bounding box center [247, 167] width 297 height 49
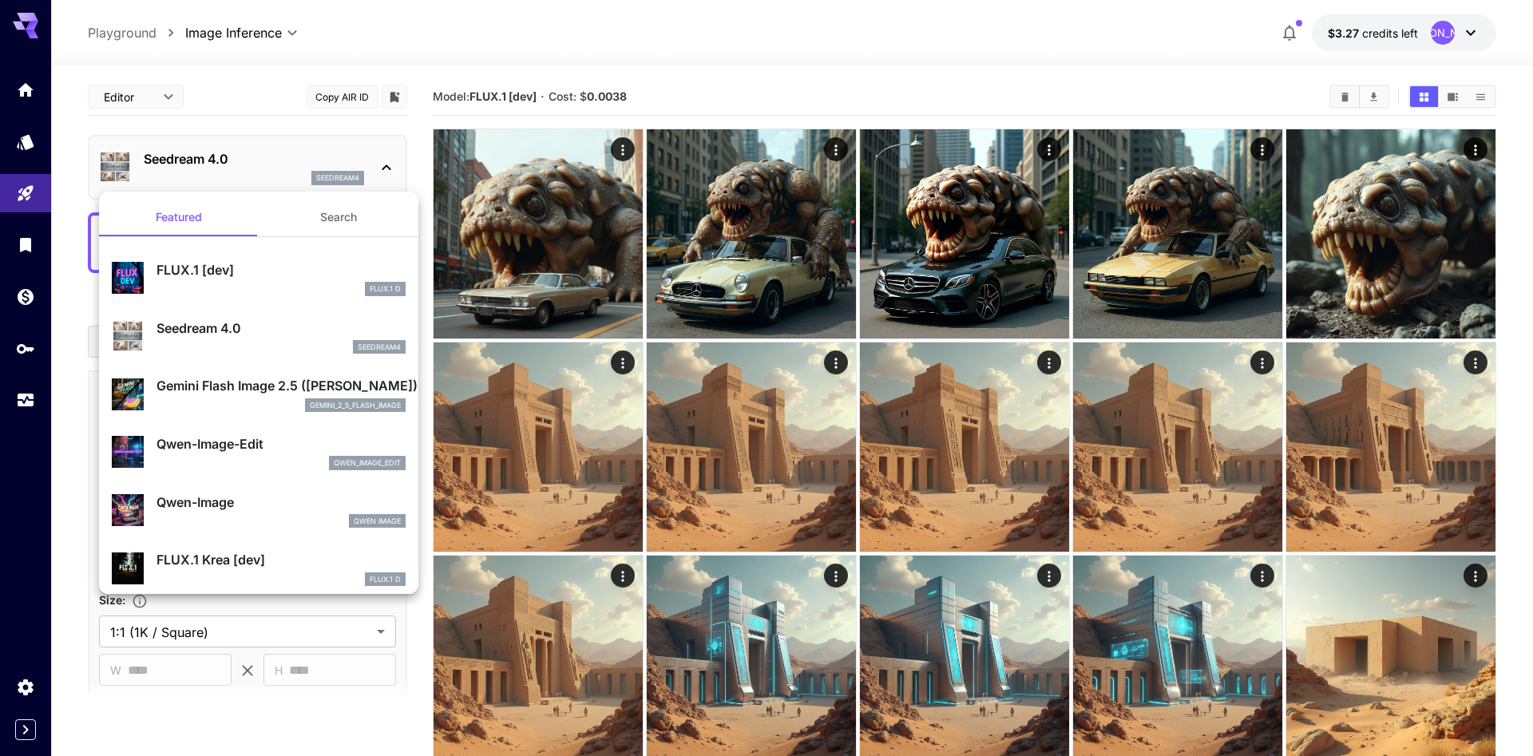
click at [330, 274] on p "FLUX.1 [dev]" at bounding box center [281, 269] width 249 height 19
type input "**********"
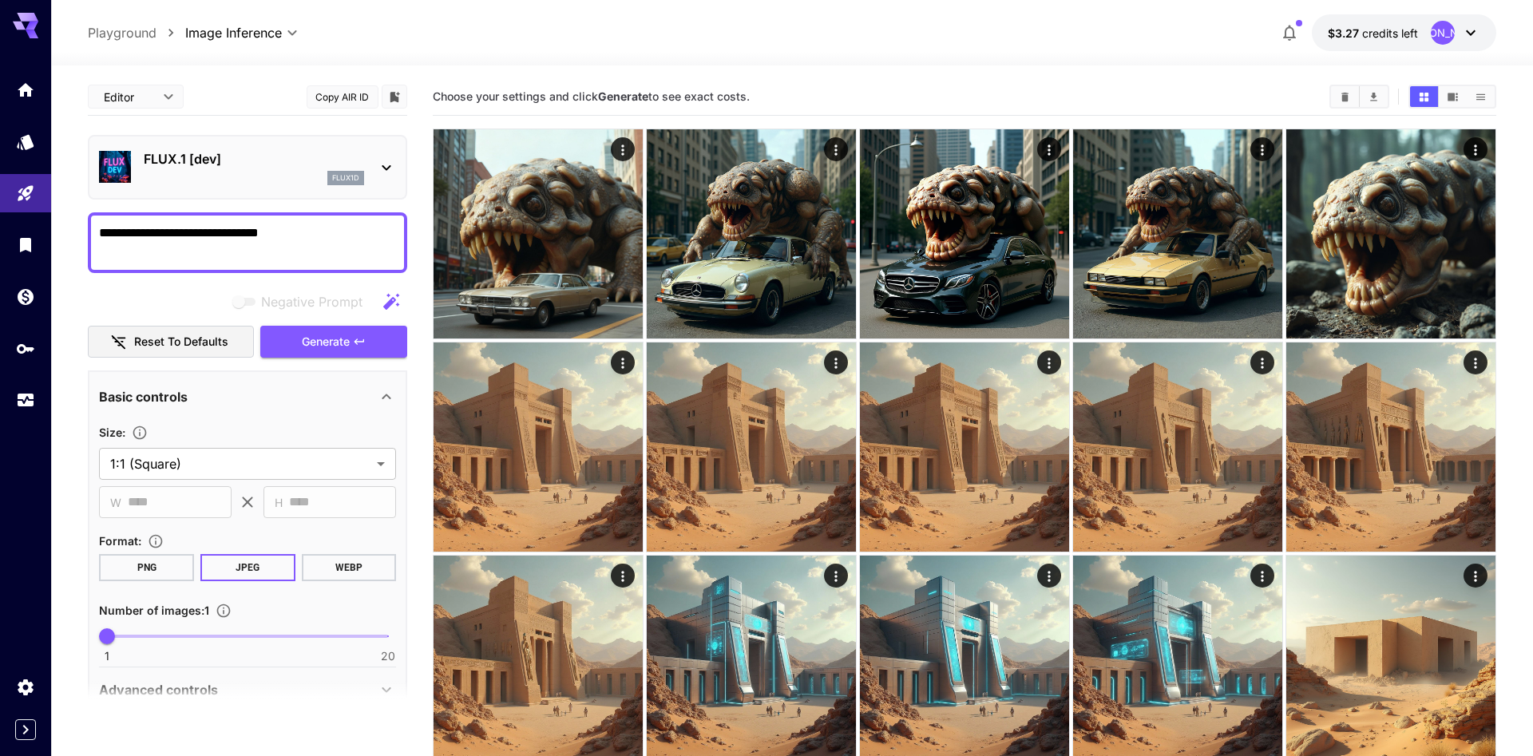
click at [353, 98] on button "Copy AIR ID" at bounding box center [343, 96] width 72 height 23
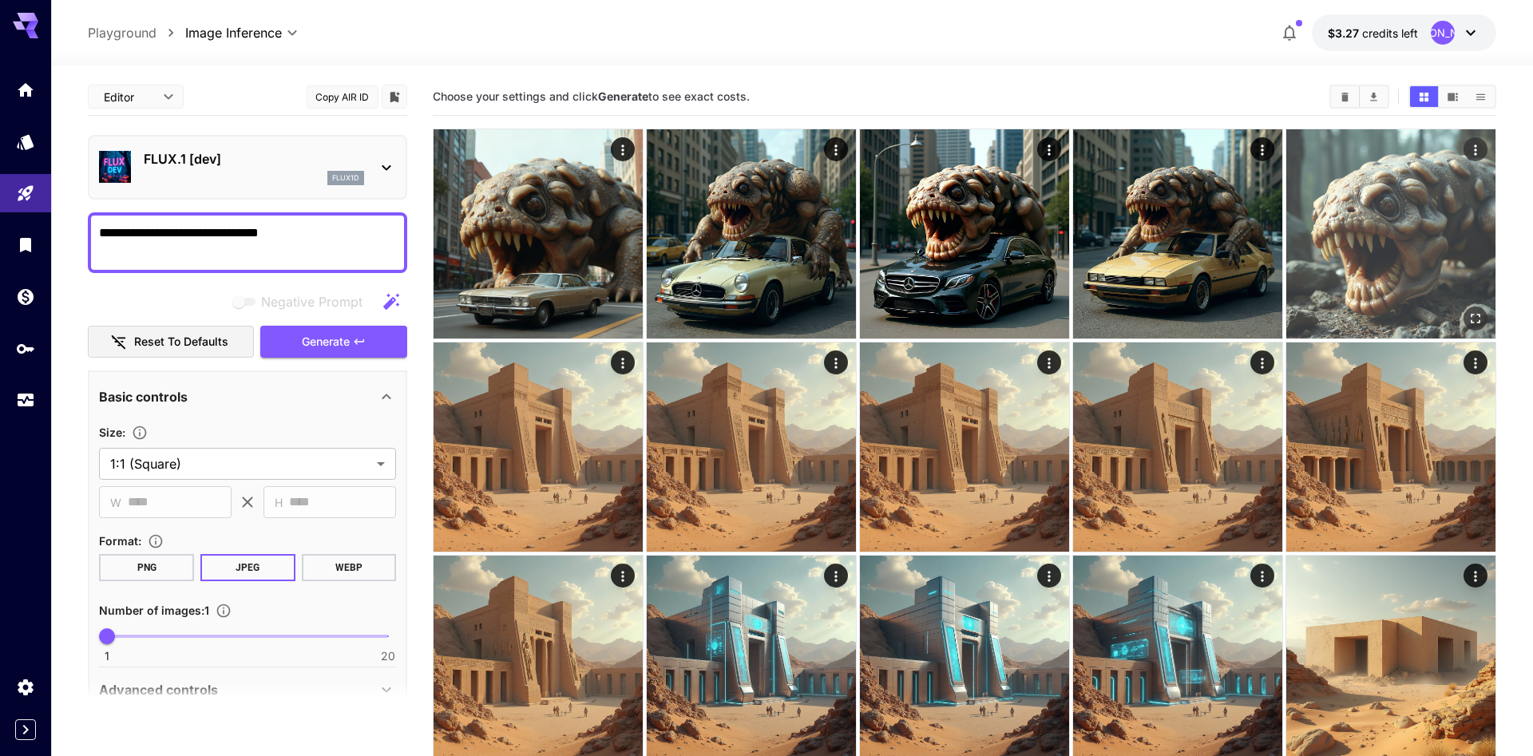
click at [1304, 225] on img at bounding box center [1390, 233] width 209 height 209
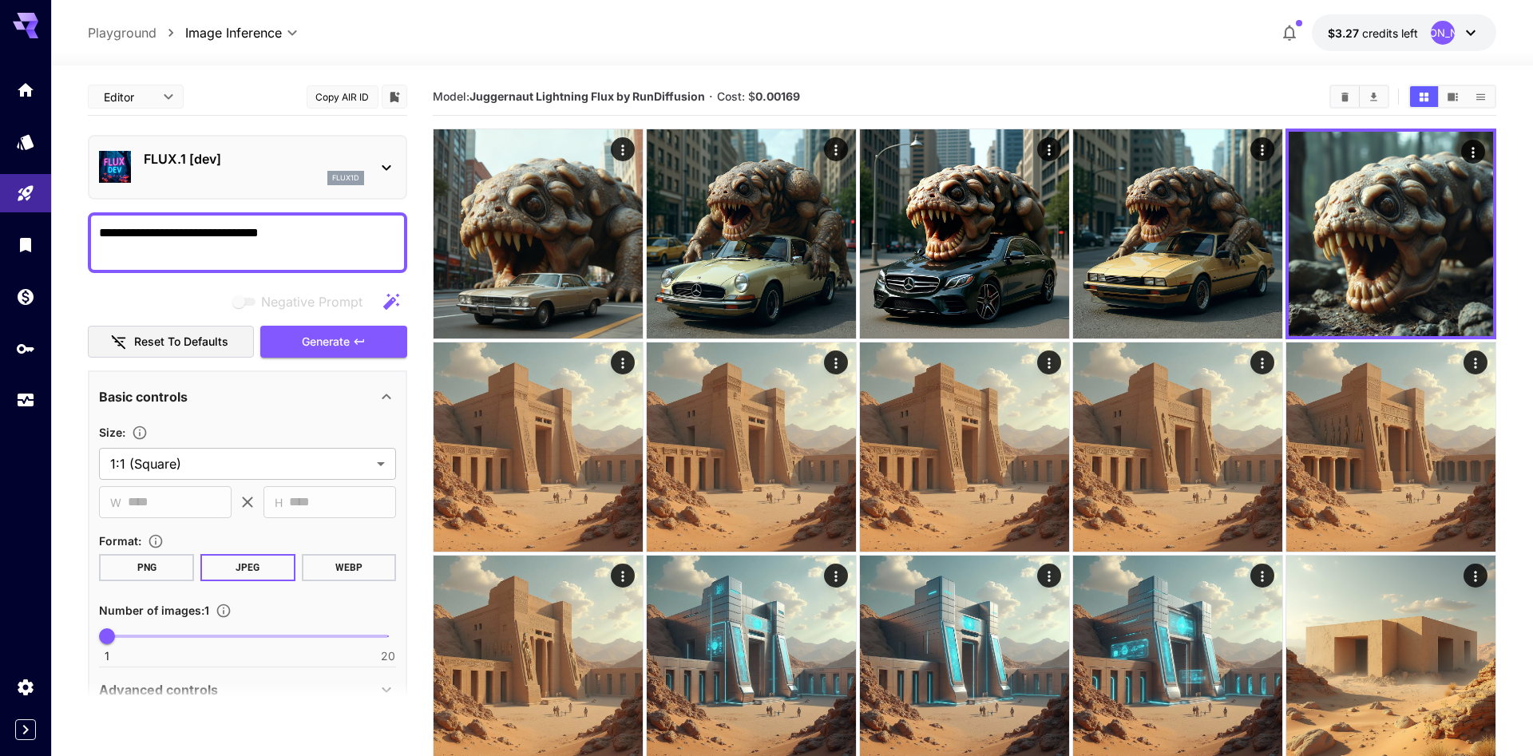
click at [386, 168] on icon at bounding box center [387, 168] width 9 height 6
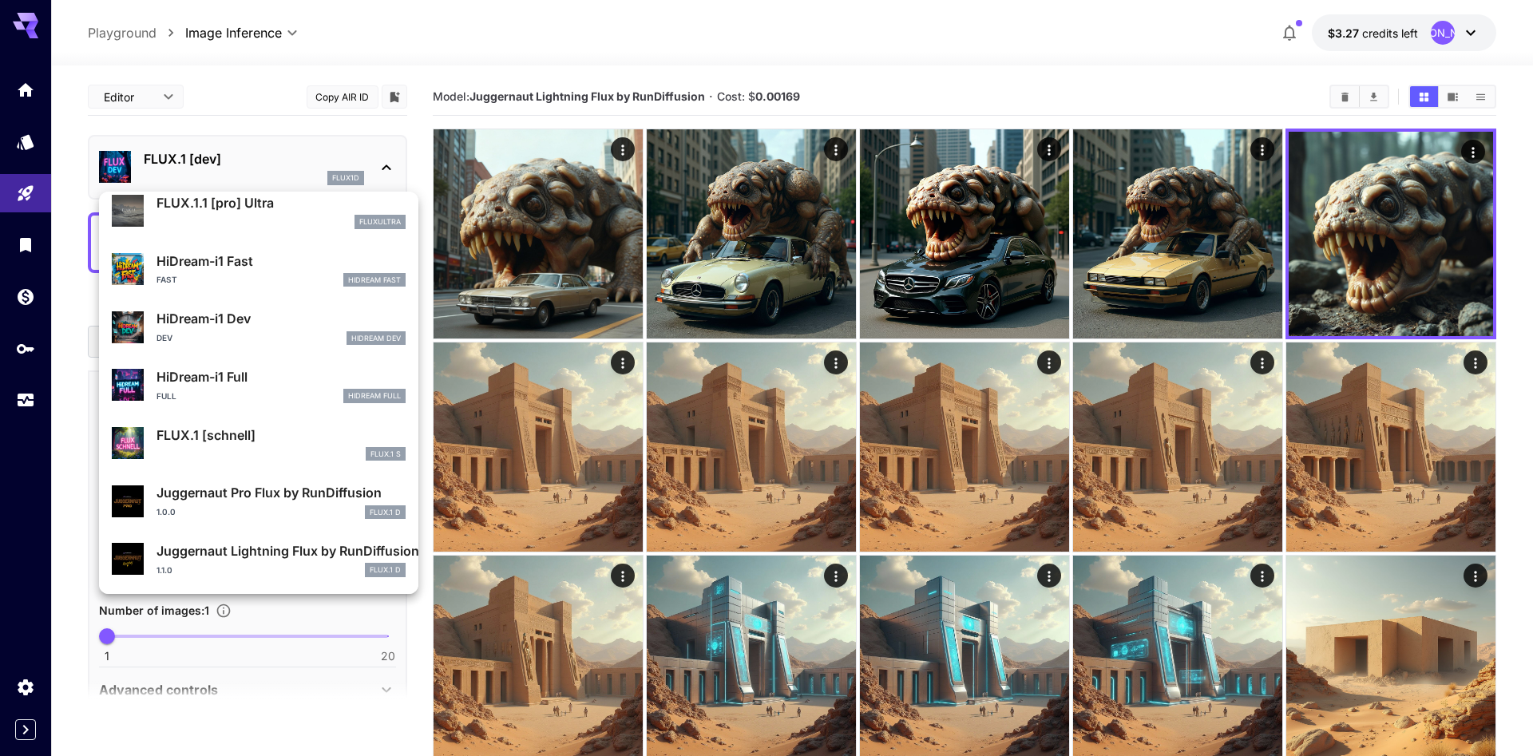
scroll to position [1292, 0]
click at [278, 555] on p "Juggernaut Lightning Flux by RunDiffusion" at bounding box center [281, 550] width 249 height 19
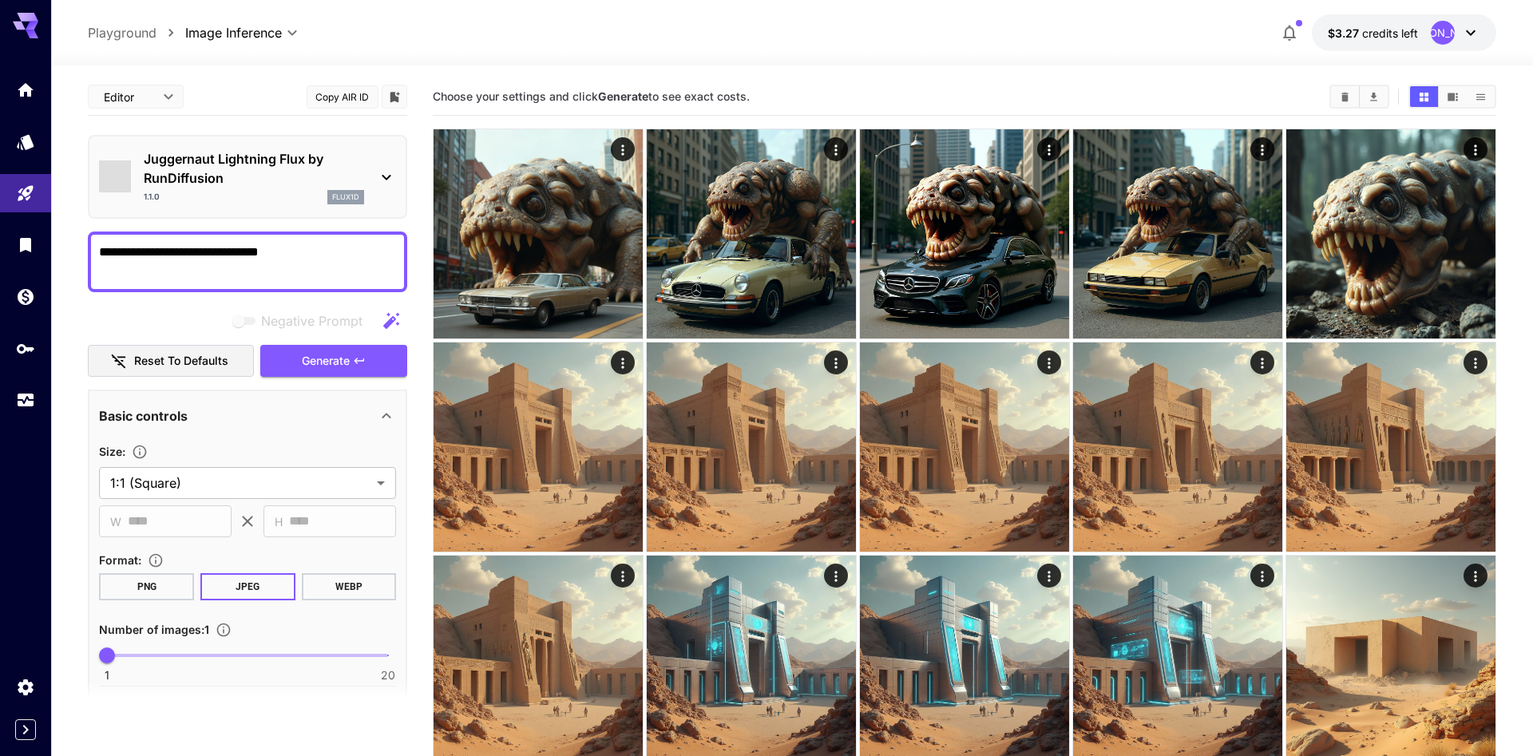
type input "*"
click at [354, 95] on button "Copy AIR ID" at bounding box center [343, 96] width 72 height 23
click at [369, 174] on div "Juggernaut Lightning Flux by RunDiffusion 1.1.0 flux1d" at bounding box center [247, 177] width 297 height 68
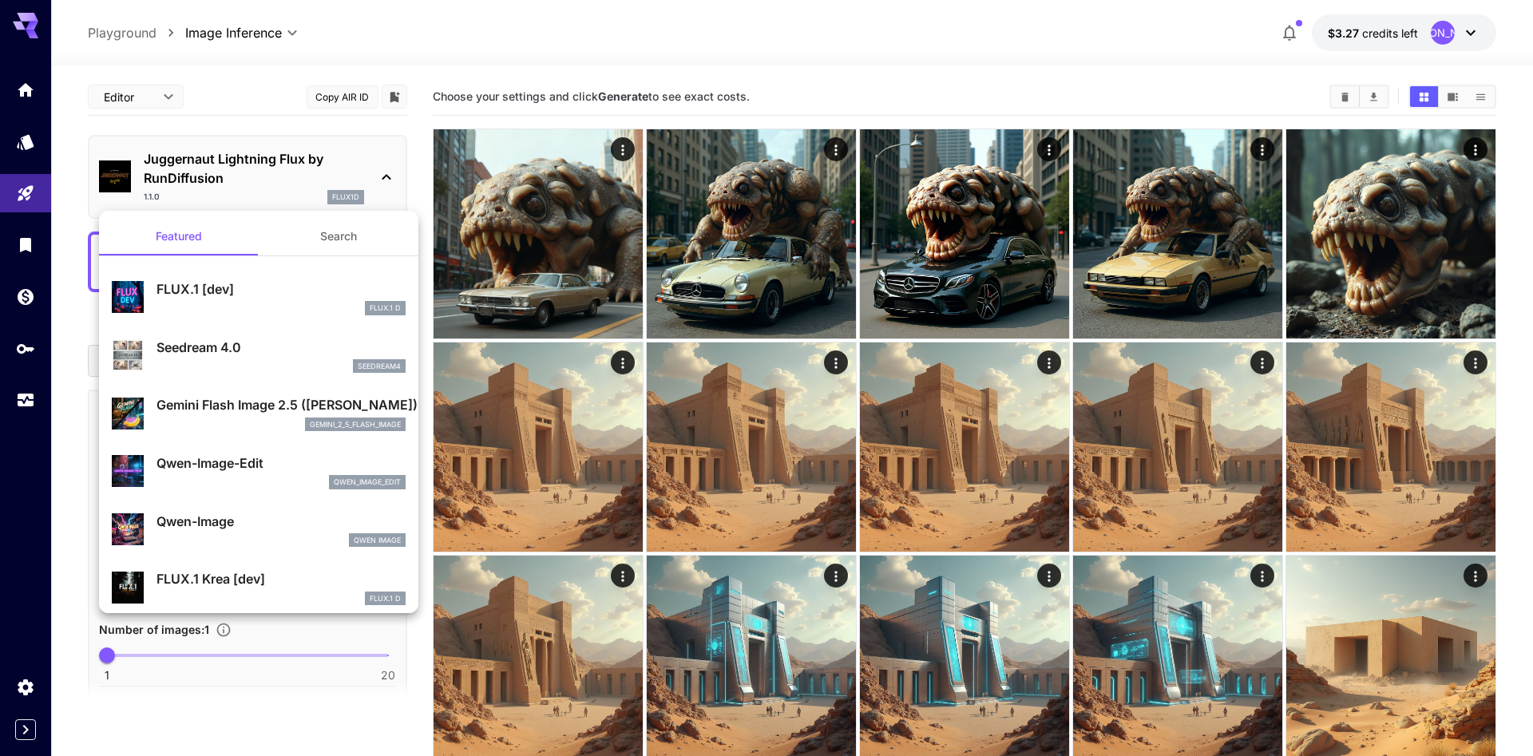
click at [272, 348] on p "Seedream 4.0" at bounding box center [281, 347] width 249 height 19
type input "**********"
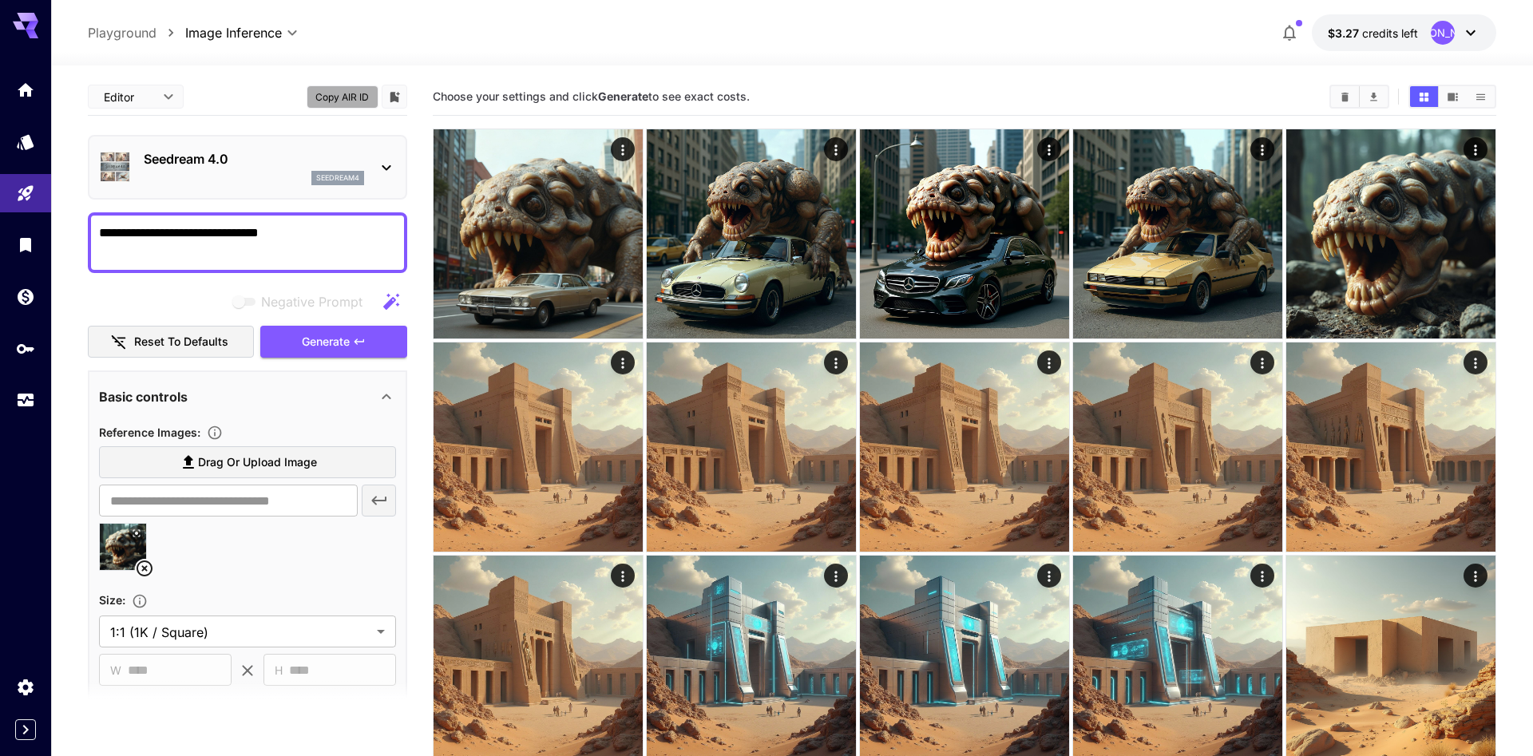
click at [351, 93] on button "Copy AIR ID" at bounding box center [343, 96] width 72 height 23
